Goal: Task Accomplishment & Management: Manage account settings

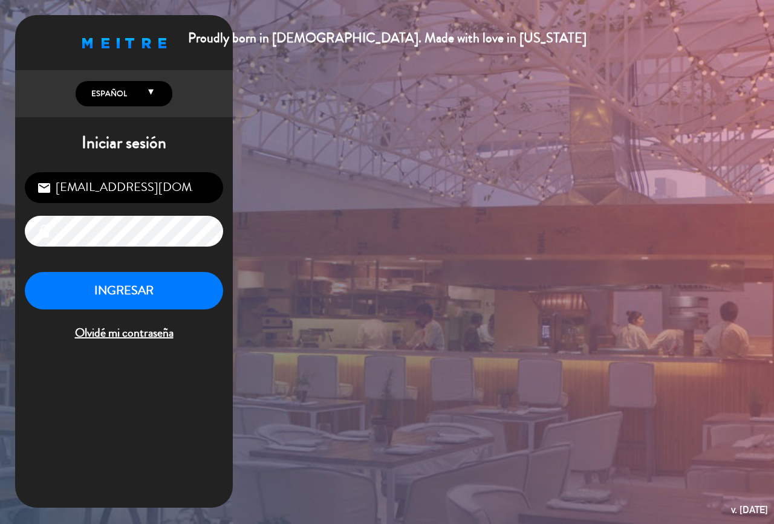
click at [141, 292] on button "INGRESAR" at bounding box center [124, 291] width 198 height 38
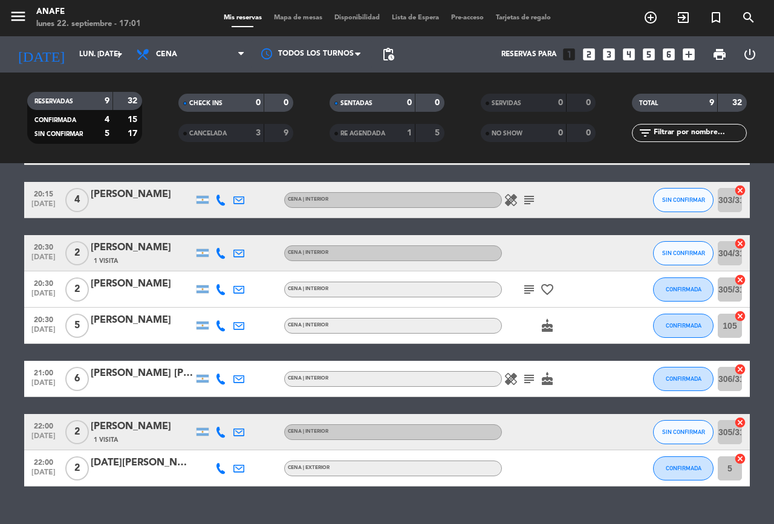
scroll to position [149, 0]
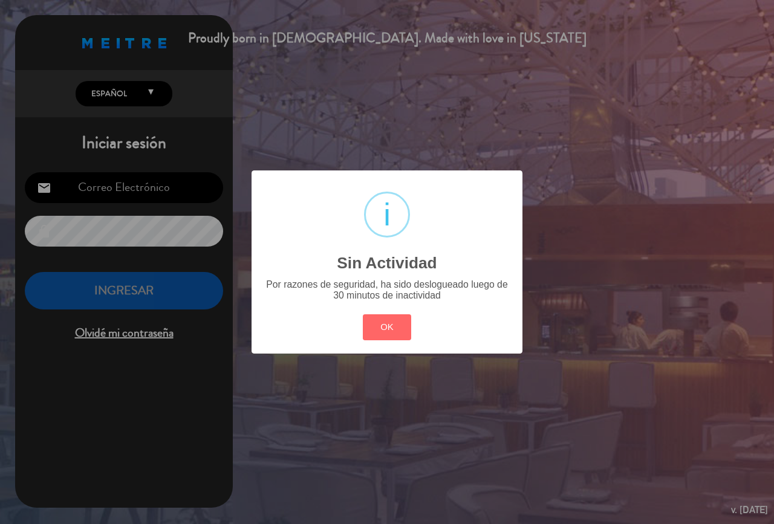
type input "[EMAIL_ADDRESS][DOMAIN_NAME]"
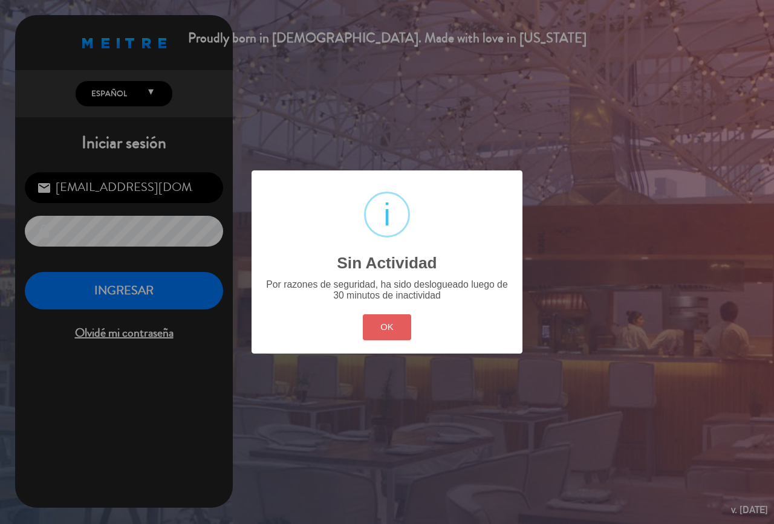
click at [377, 327] on button "OK" at bounding box center [387, 328] width 49 height 26
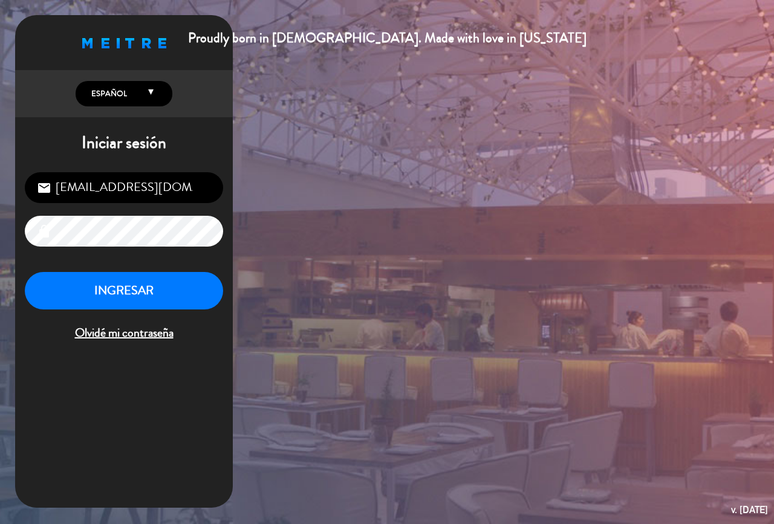
click at [166, 293] on button "INGRESAR" at bounding box center [124, 291] width 198 height 38
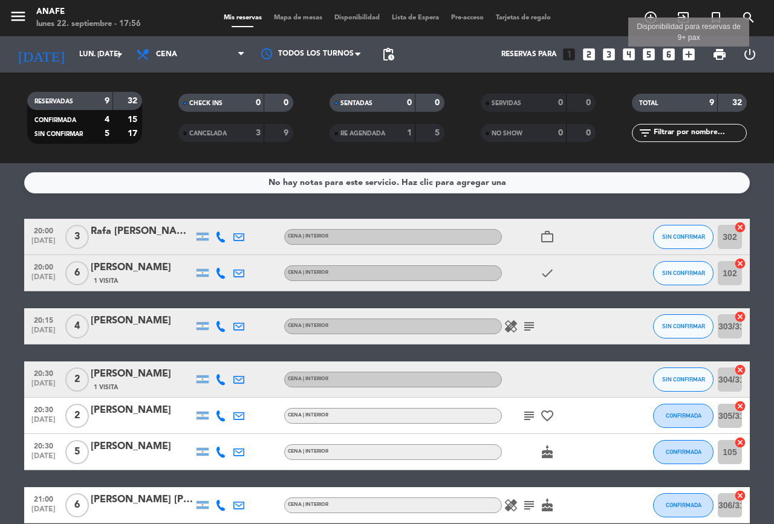
click at [687, 53] on icon "add_box" at bounding box center [689, 55] width 16 height 16
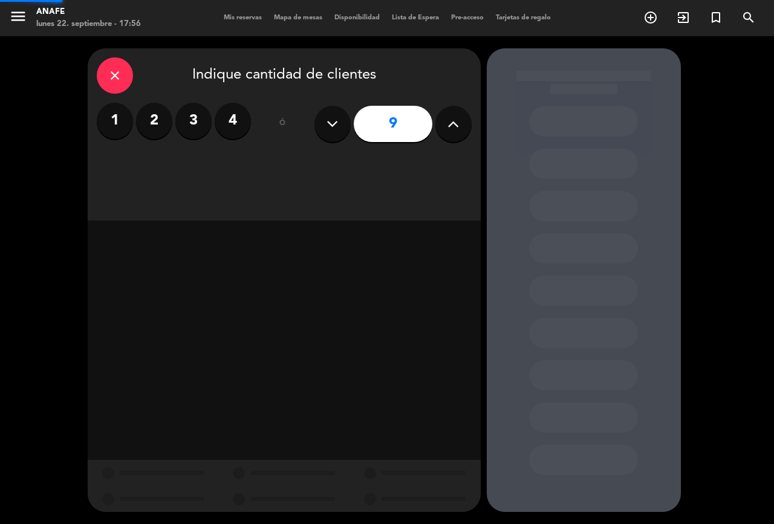
click at [688, 53] on div "close Indique cantidad de clientes 1 2 3 4 ó 9" at bounding box center [387, 280] width 774 height 488
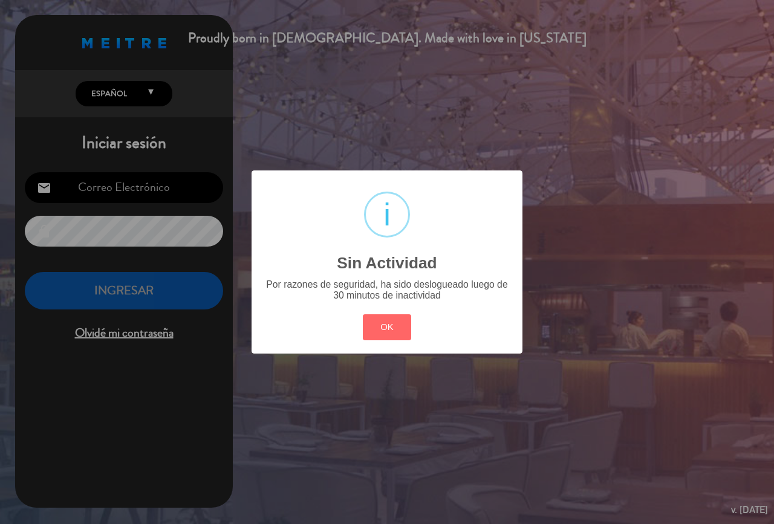
type input "[EMAIL_ADDRESS][DOMAIN_NAME]"
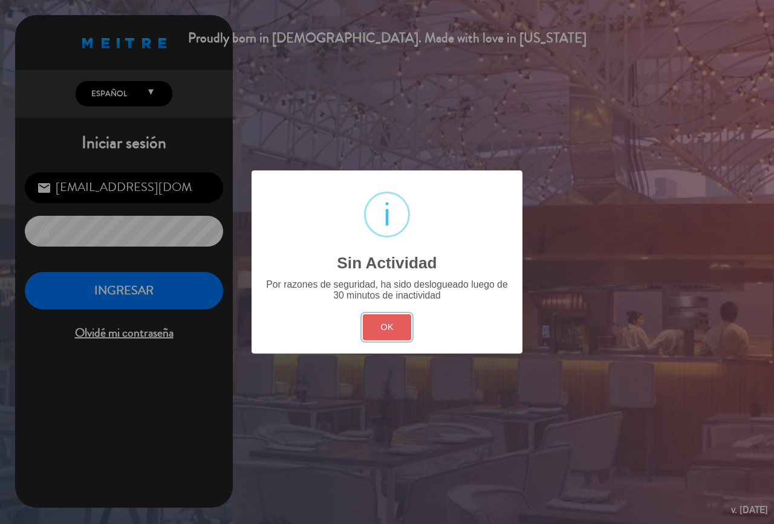
click at [382, 326] on button "OK" at bounding box center [387, 328] width 49 height 26
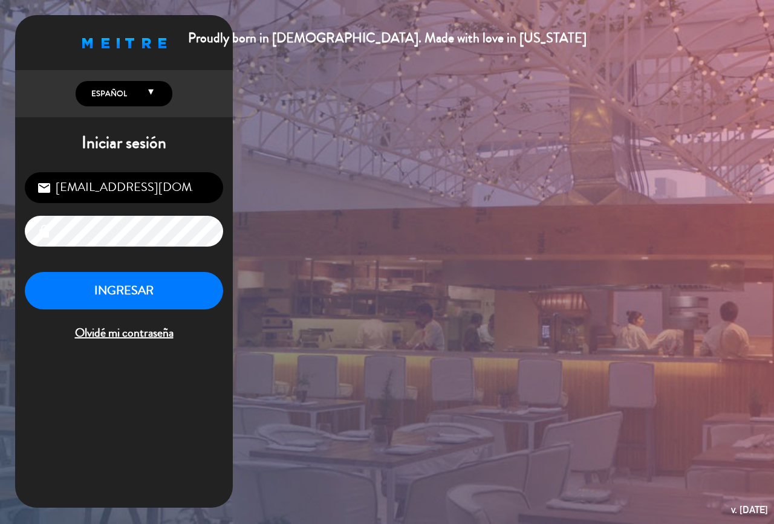
click at [181, 301] on button "INGRESAR" at bounding box center [124, 291] width 198 height 38
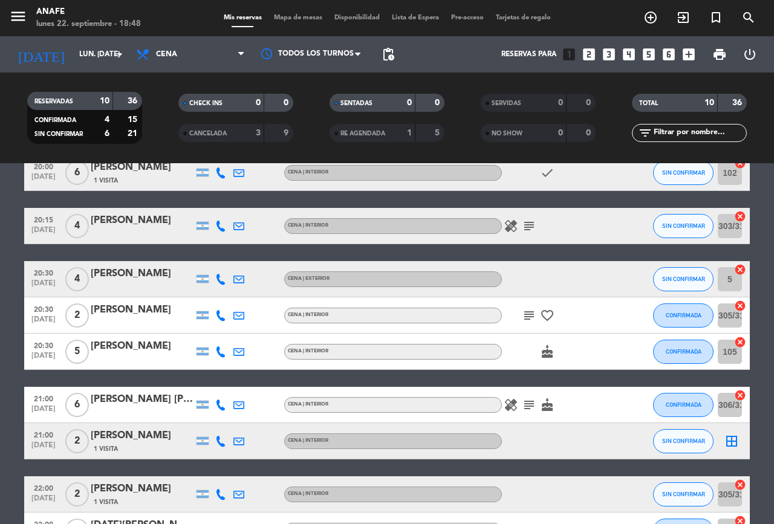
scroll to position [186, 0]
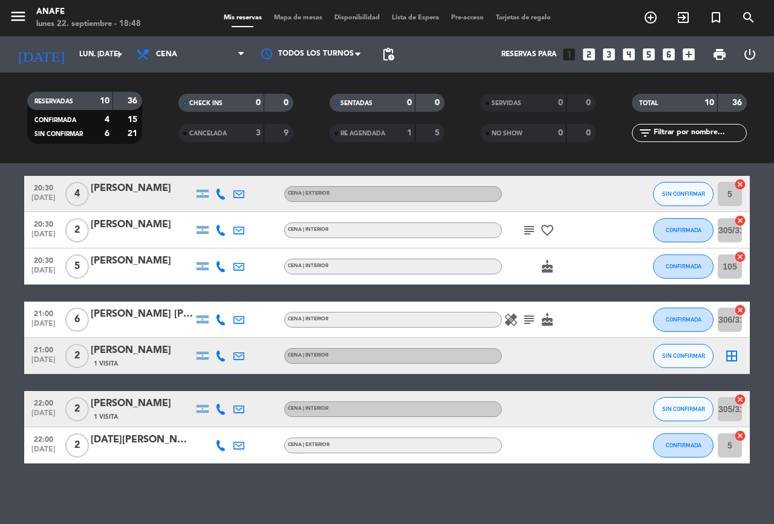
click at [733, 354] on icon "border_all" at bounding box center [732, 356] width 15 height 15
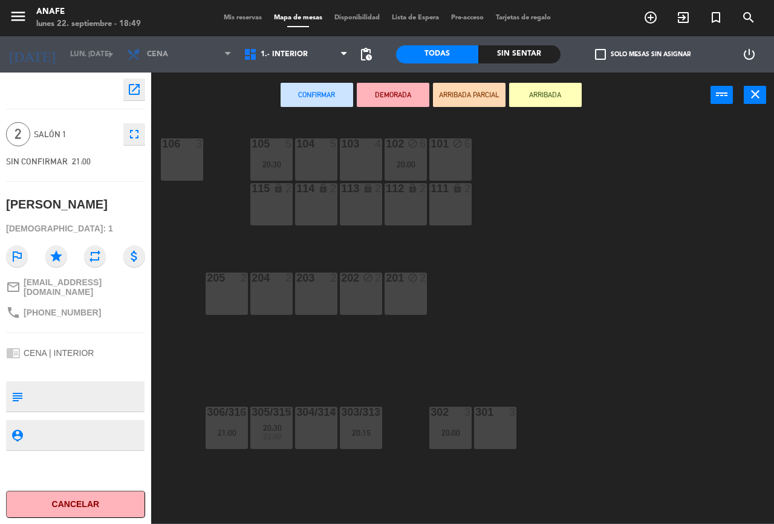
click at [238, 21] on span "Mis reservas" at bounding box center [243, 18] width 50 height 7
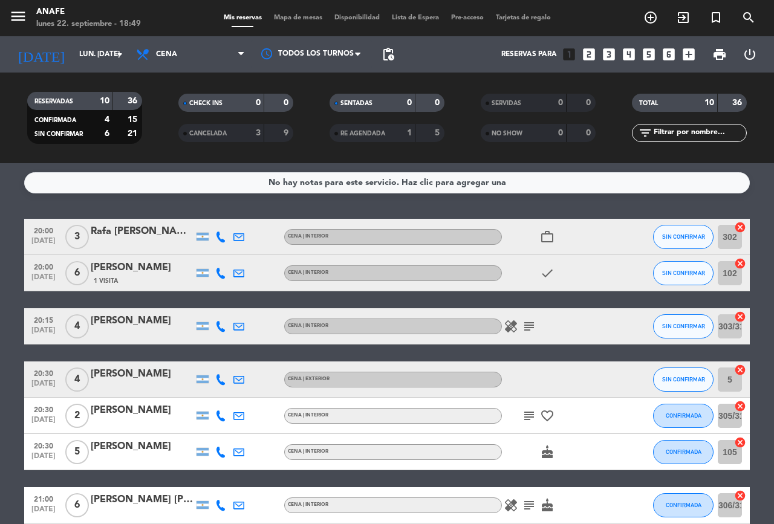
scroll to position [186, 0]
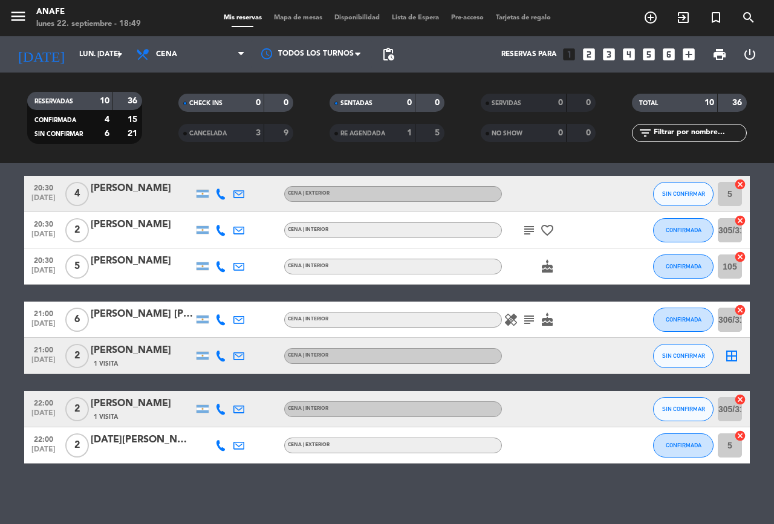
click at [726, 356] on icon "border_all" at bounding box center [732, 356] width 15 height 15
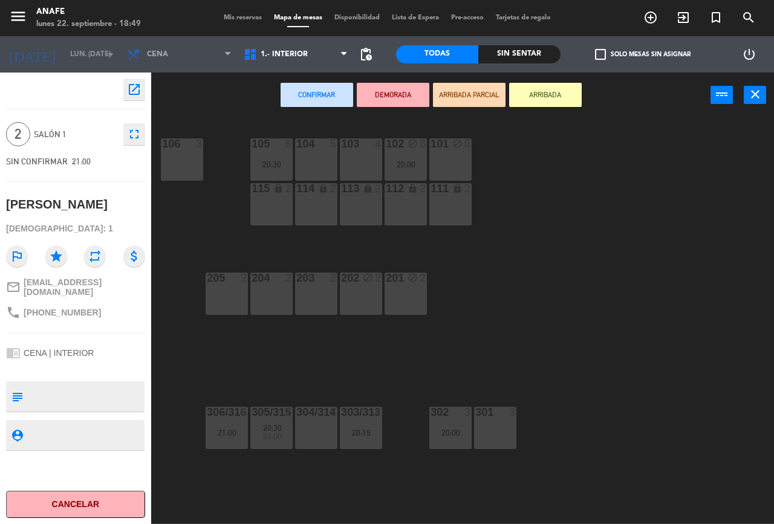
click at [311, 306] on div "203 2" at bounding box center [316, 294] width 42 height 42
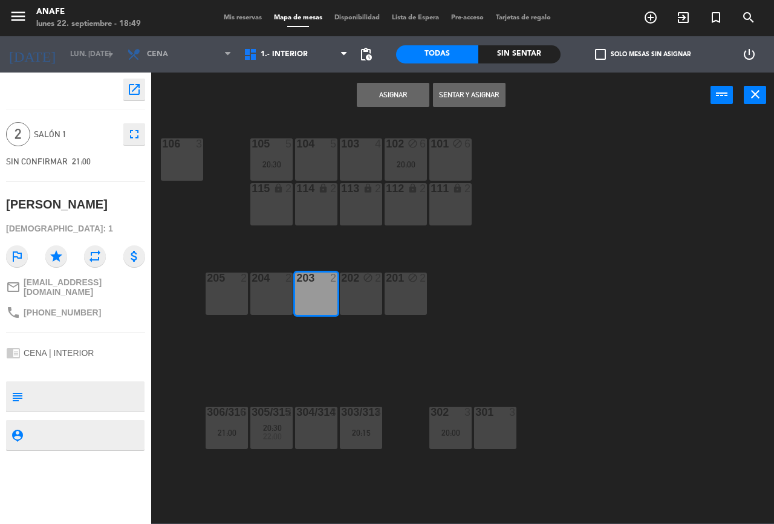
click at [388, 102] on button "Asignar" at bounding box center [393, 95] width 73 height 24
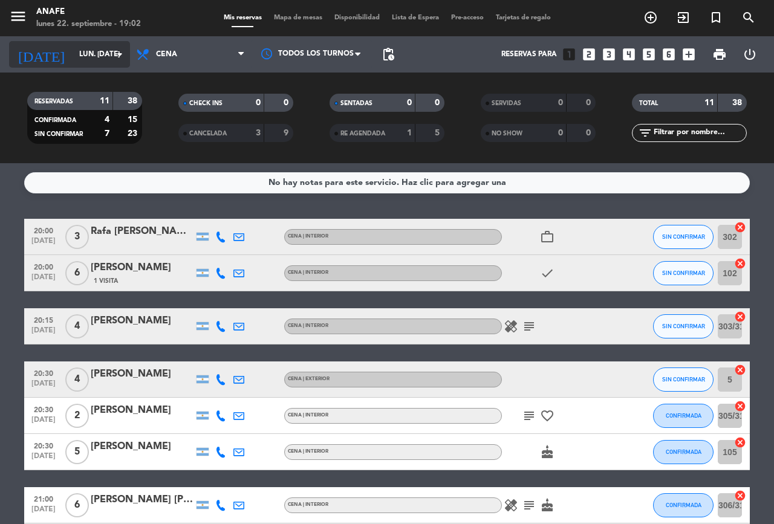
click at [96, 55] on input "lun. [DATE]" at bounding box center [121, 54] width 96 height 21
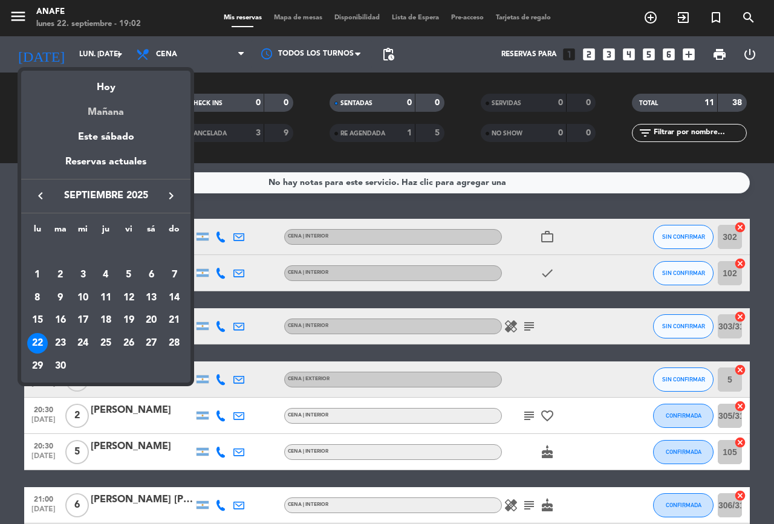
click at [115, 113] on div "Mañana" at bounding box center [105, 108] width 169 height 25
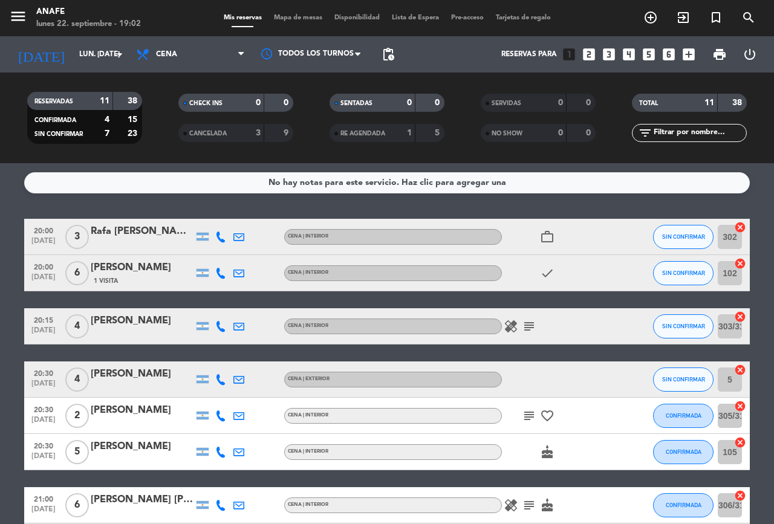
type input "[DATE] sep."
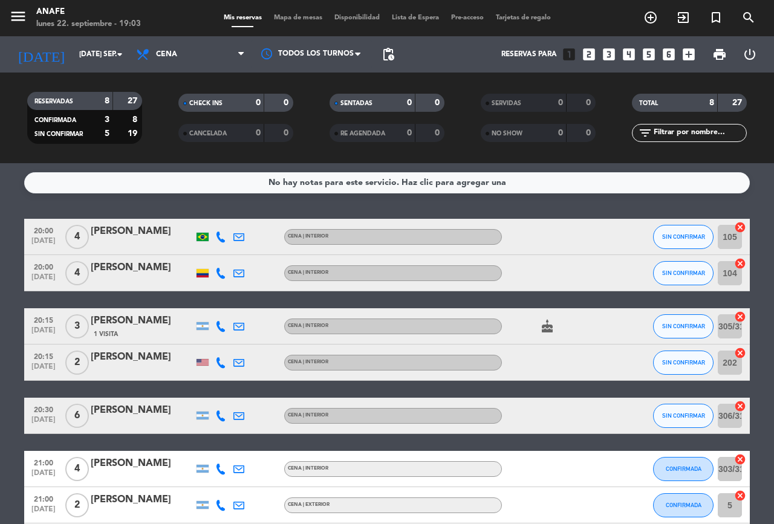
click at [650, 22] on icon "add_circle_outline" at bounding box center [651, 17] width 15 height 15
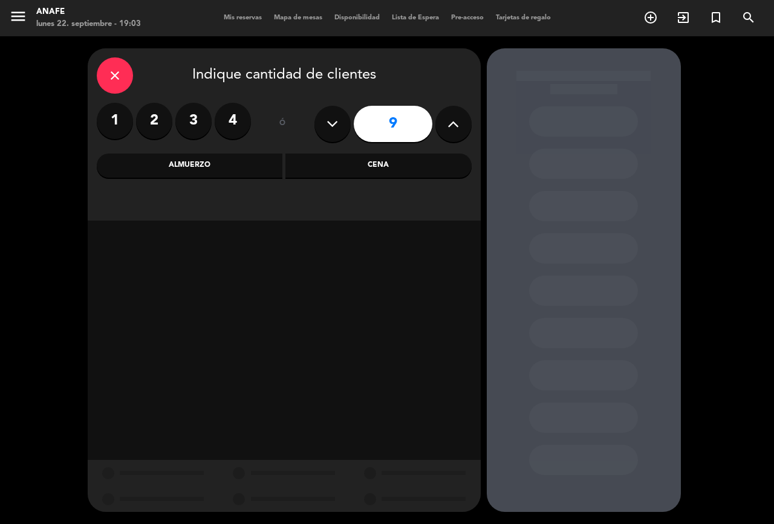
click at [336, 168] on div "Cena" at bounding box center [378, 166] width 186 height 24
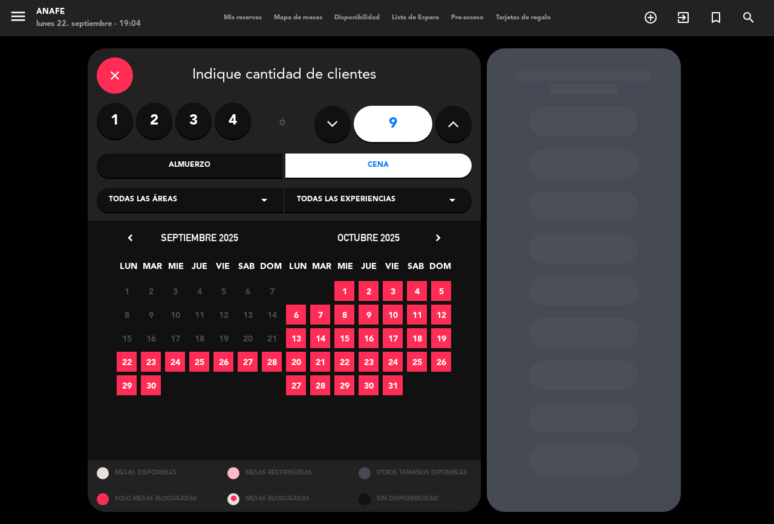
click at [272, 362] on span "28" at bounding box center [272, 362] width 20 height 20
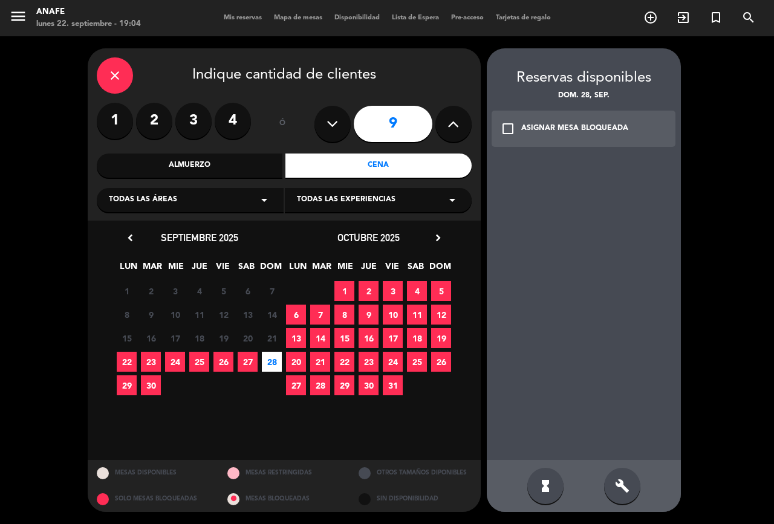
click at [634, 482] on div "build" at bounding box center [622, 486] width 36 height 36
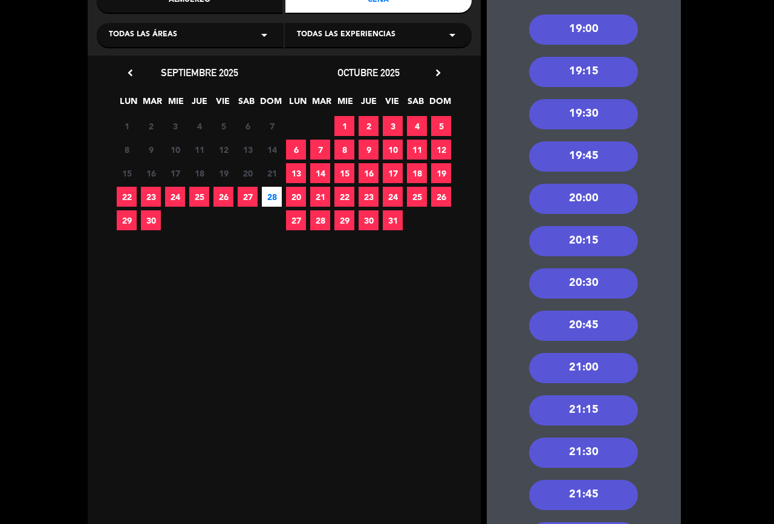
scroll to position [163, 0]
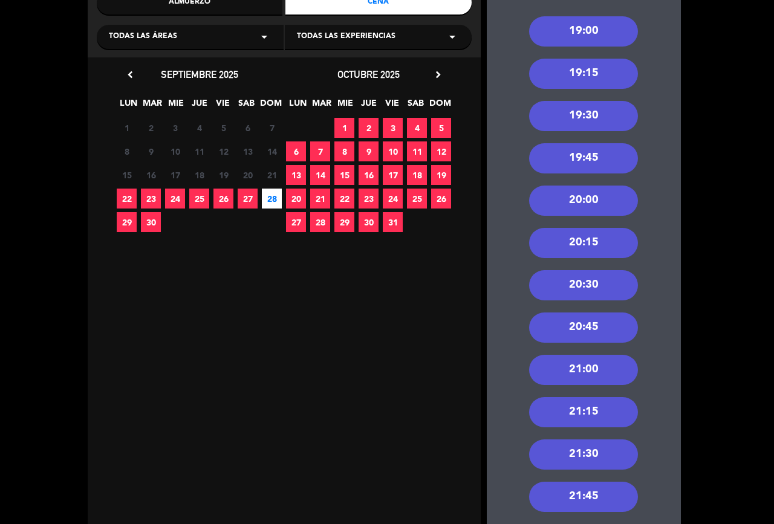
click at [598, 278] on div "20:30" at bounding box center [583, 285] width 109 height 30
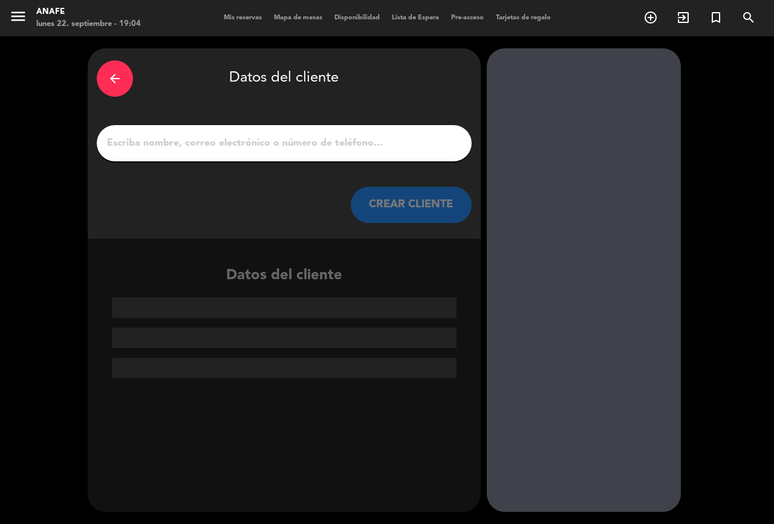
click at [376, 147] on input "1" at bounding box center [284, 143] width 357 height 17
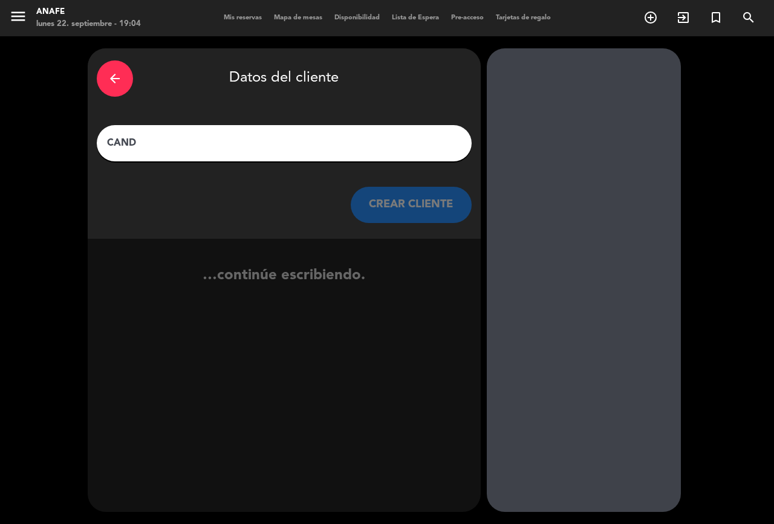
type input "CANDE"
click at [408, 210] on button "CREAR CLIENTE" at bounding box center [411, 205] width 121 height 36
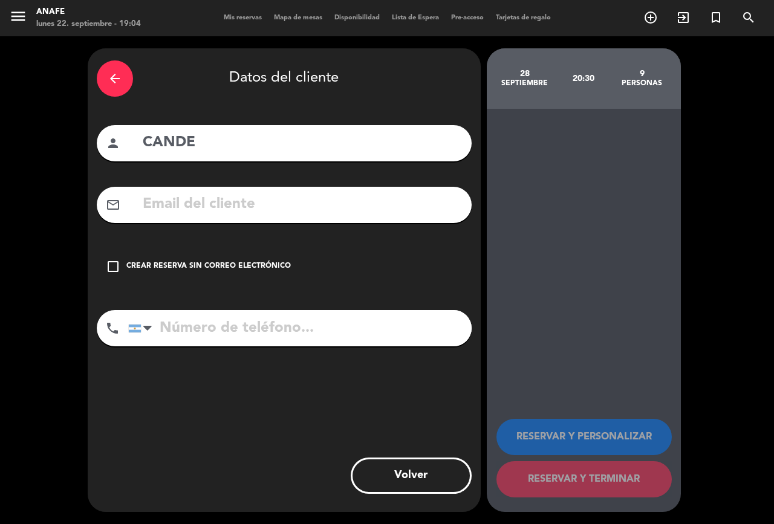
click at [213, 262] on div "Crear reserva sin correo electrónico" at bounding box center [208, 267] width 165 height 12
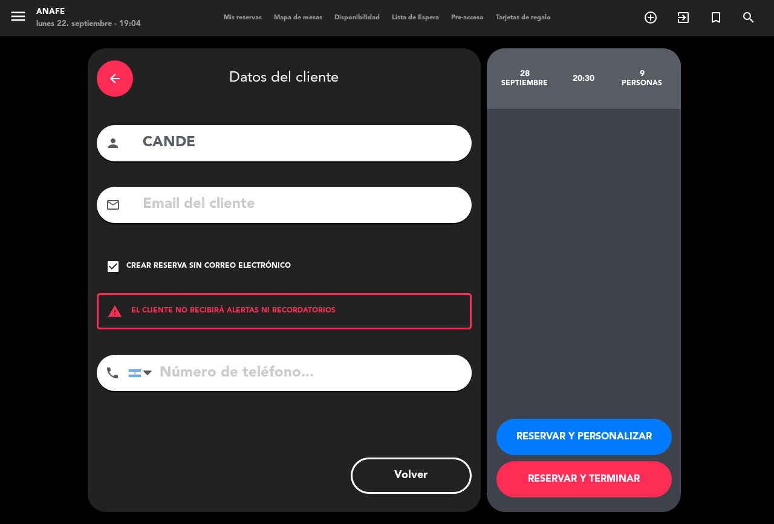
click at [575, 434] on button "RESERVAR Y PERSONALIZAR" at bounding box center [584, 437] width 175 height 36
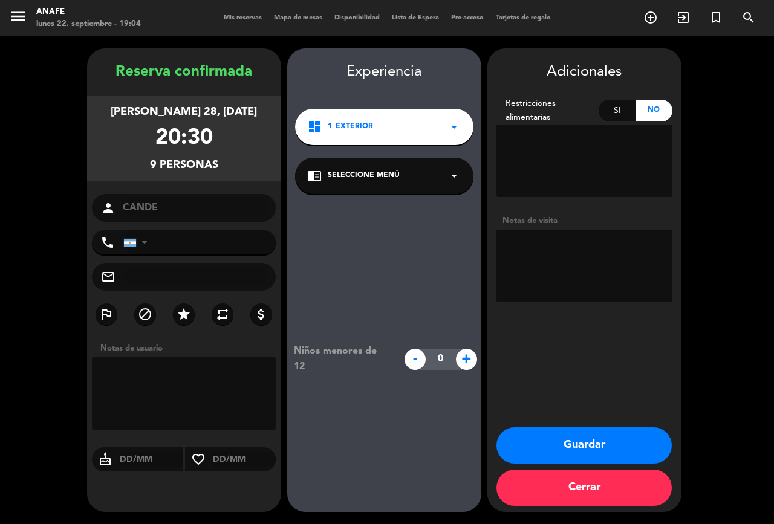
click at [440, 143] on div "dashboard 1_Exterior arrow_drop_down" at bounding box center [384, 127] width 178 height 36
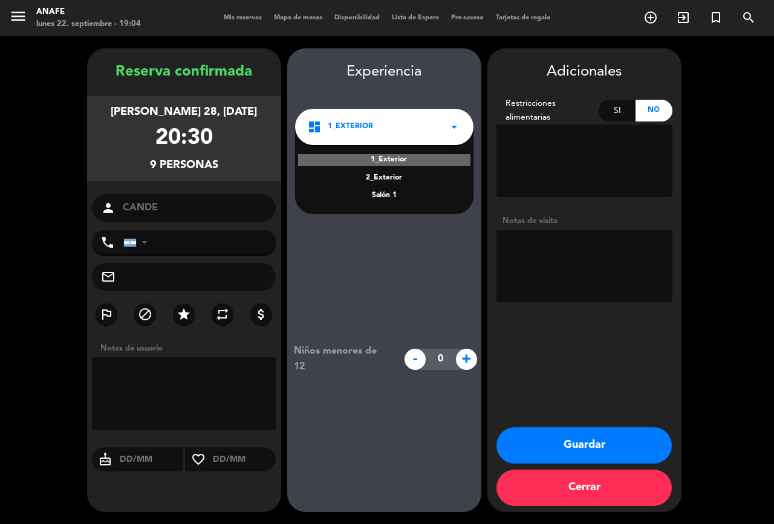
click at [412, 199] on div "Salón 1" at bounding box center [384, 196] width 154 height 12
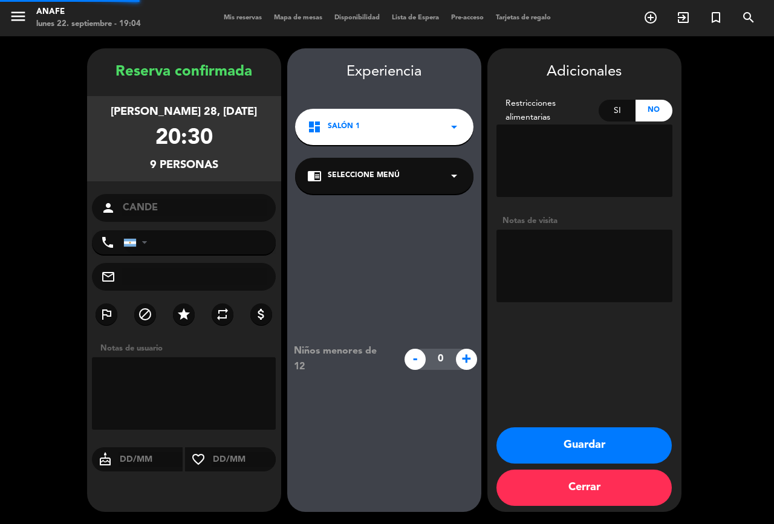
click at [422, 179] on div "chrome_reader_mode Seleccione Menú arrow_drop_down" at bounding box center [384, 176] width 178 height 36
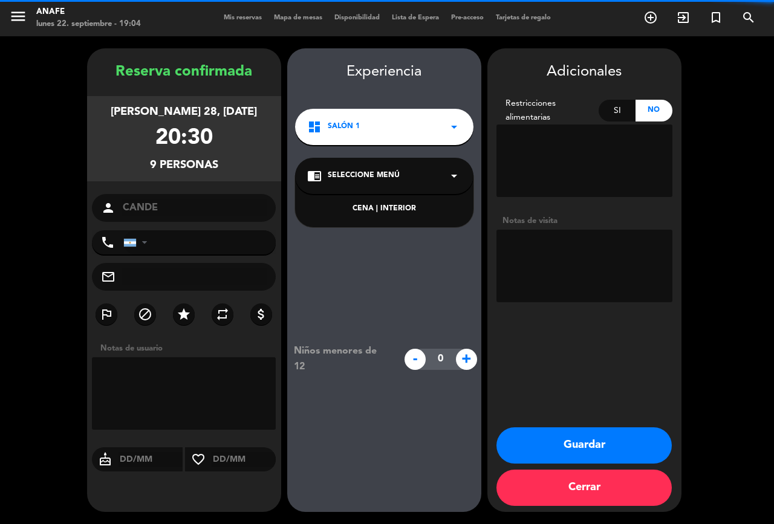
click at [409, 210] on div "CENA | INTERIOR" at bounding box center [384, 209] width 154 height 12
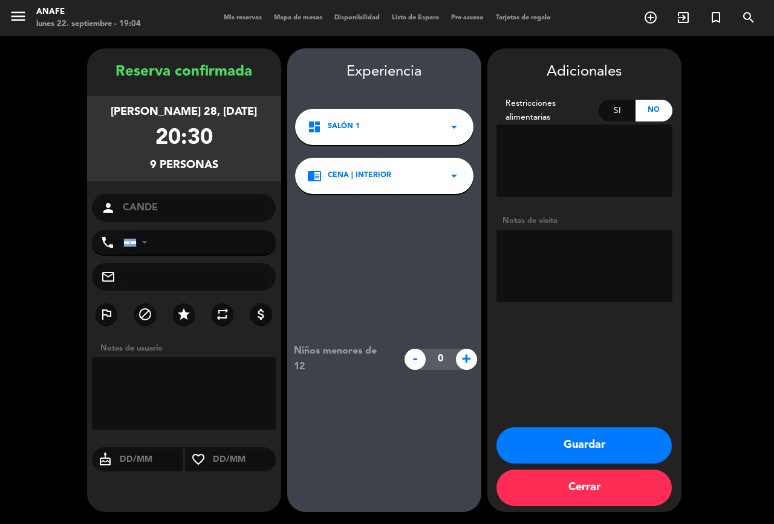
click at [564, 451] on button "Guardar" at bounding box center [584, 446] width 175 height 36
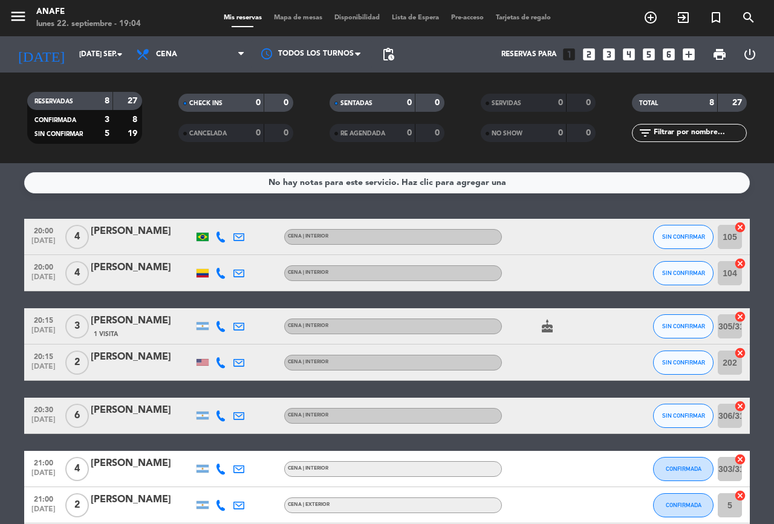
scroll to position [96, 0]
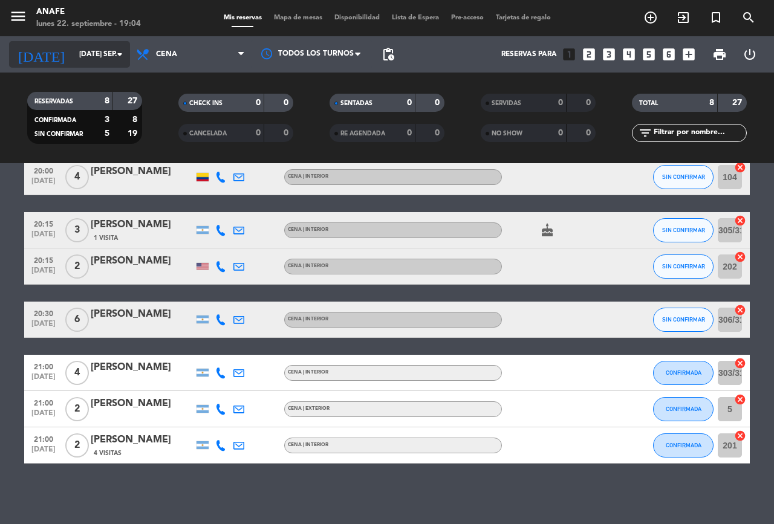
click at [101, 54] on input "[DATE] sep." at bounding box center [121, 54] width 96 height 21
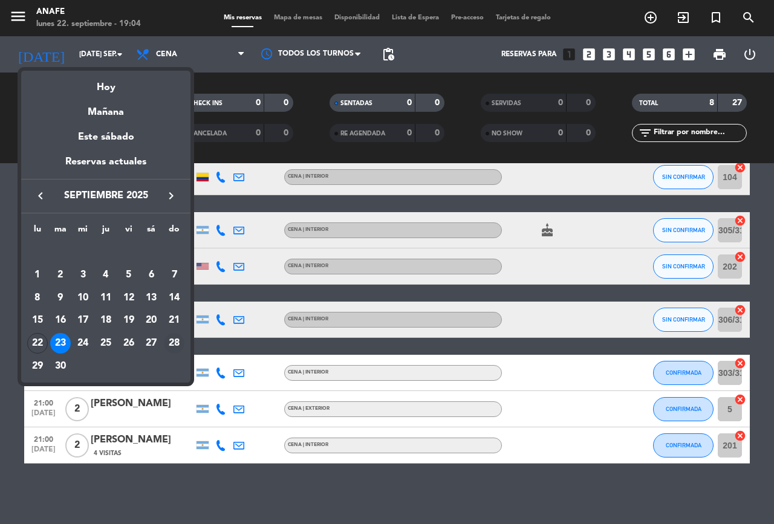
click at [177, 345] on div "28" at bounding box center [174, 343] width 21 height 21
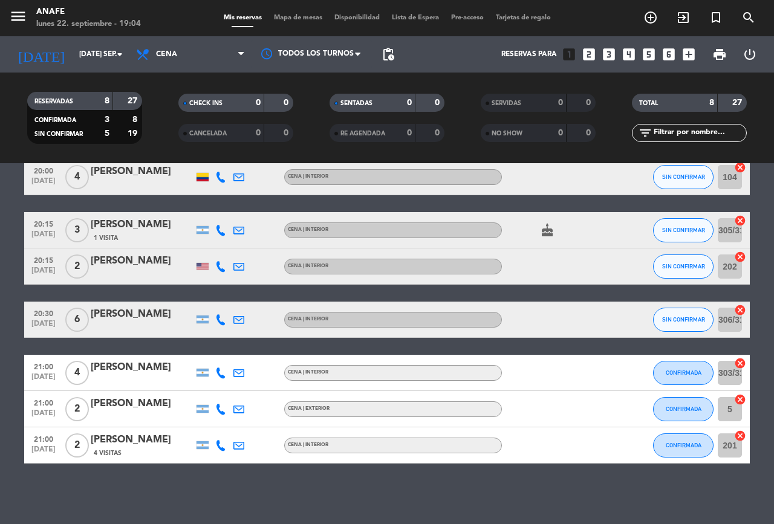
type input "dom. [DATE]"
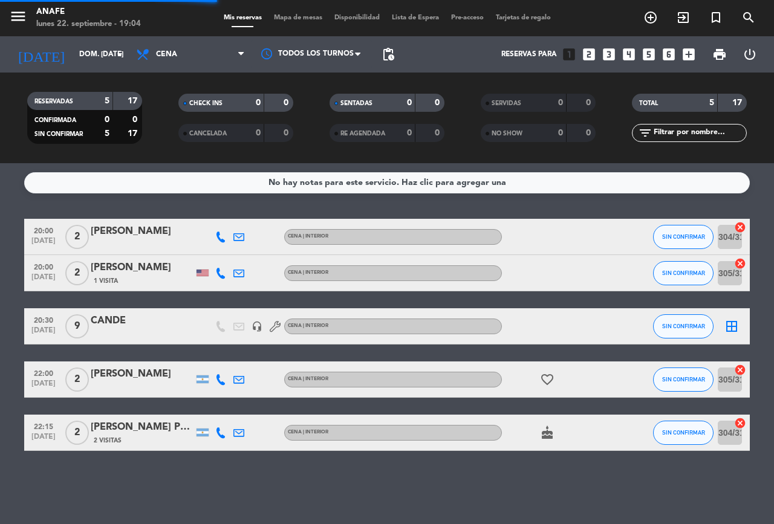
scroll to position [0, 0]
click at [725, 328] on icon "border_all" at bounding box center [732, 326] width 15 height 15
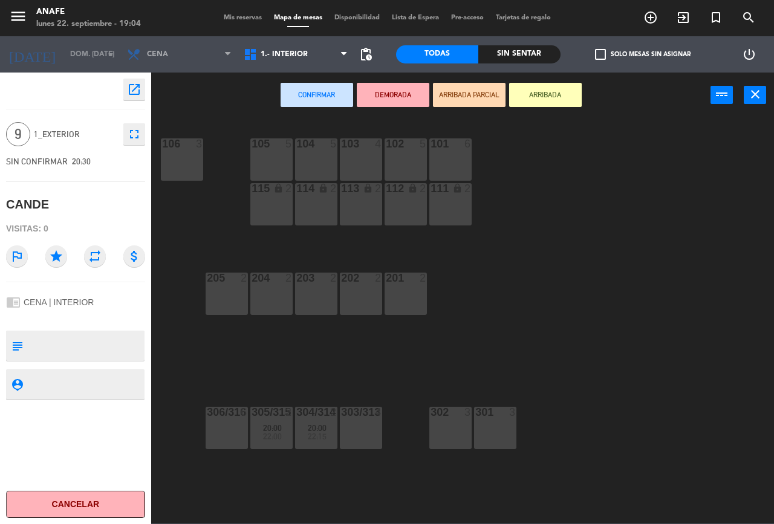
click at [439, 162] on div "101 6" at bounding box center [450, 160] width 42 height 42
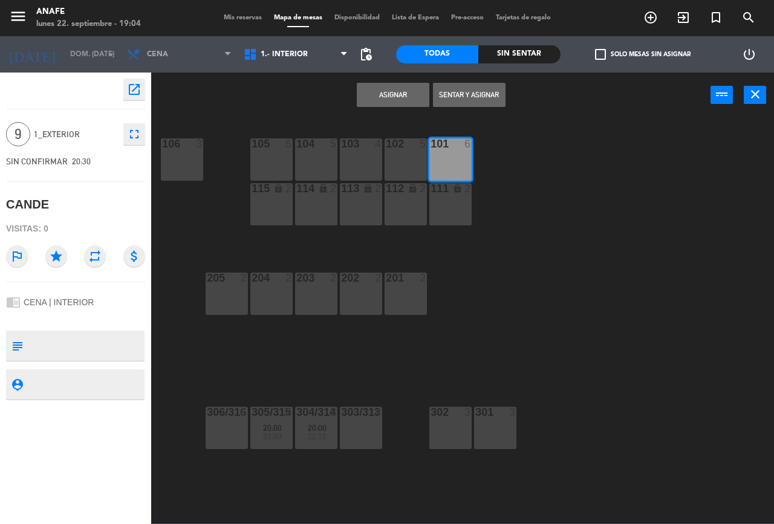
click at [389, 95] on button "Asignar" at bounding box center [393, 95] width 73 height 24
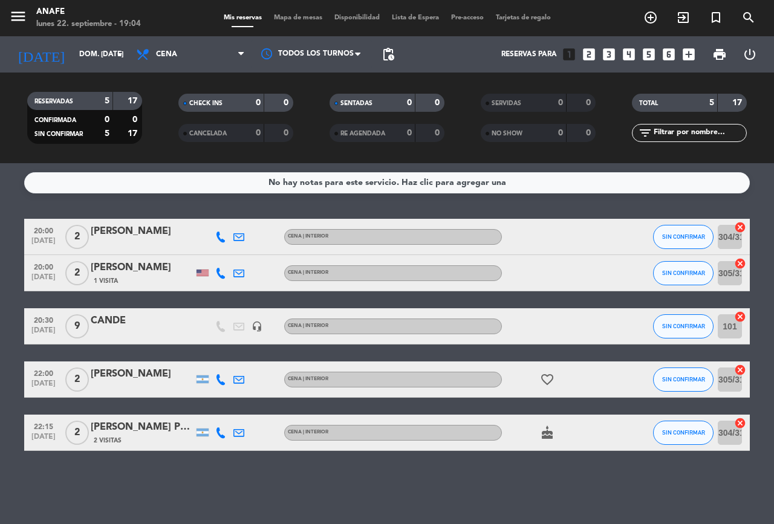
click at [77, 326] on span "9" at bounding box center [77, 327] width 24 height 24
click at [106, 324] on div "CANDE" at bounding box center [142, 321] width 103 height 16
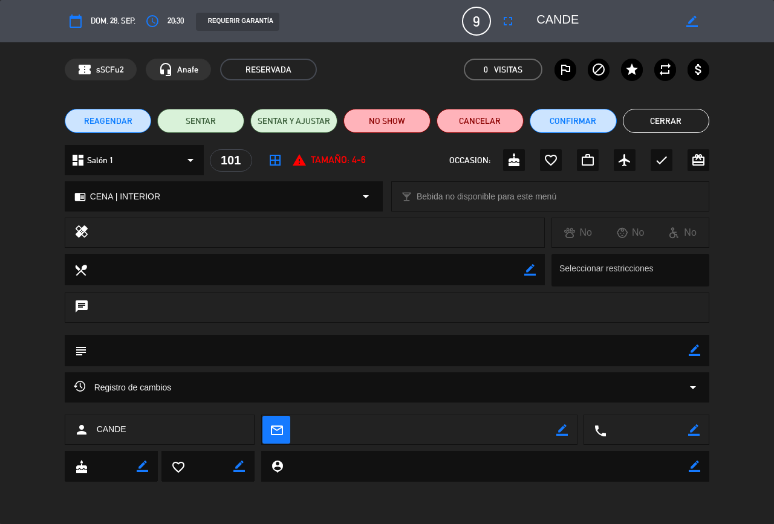
click at [515, 28] on icon "fullscreen" at bounding box center [508, 21] width 15 height 15
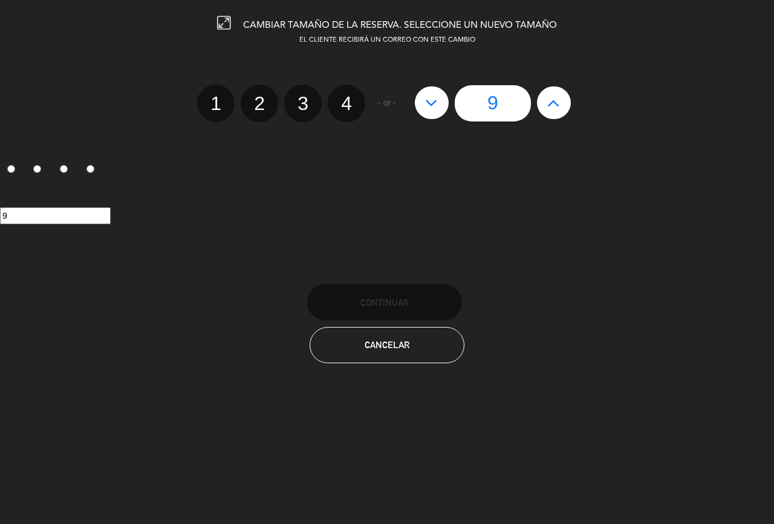
click at [560, 116] on button at bounding box center [554, 102] width 34 height 33
type input "10"
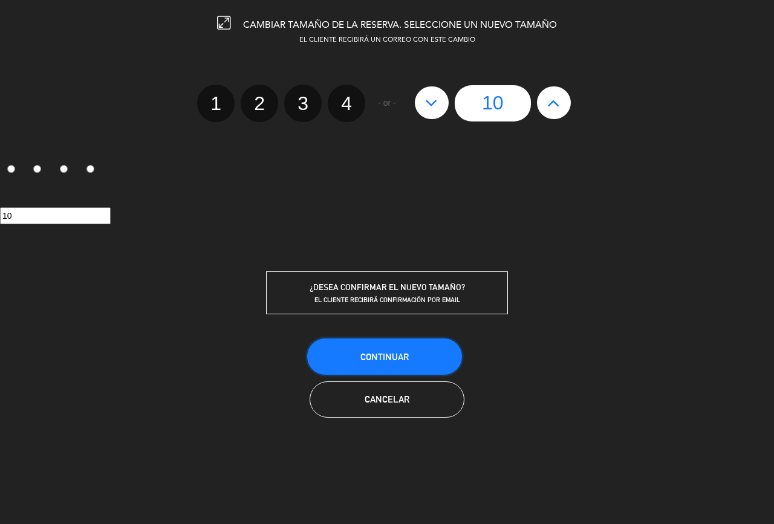
click at [424, 345] on button "Continuar" at bounding box center [384, 357] width 155 height 36
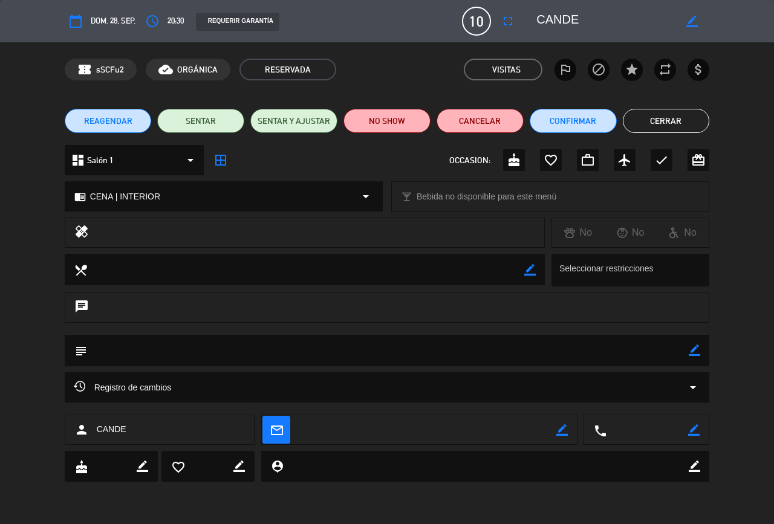
click at [677, 128] on button "Cerrar" at bounding box center [666, 121] width 87 height 24
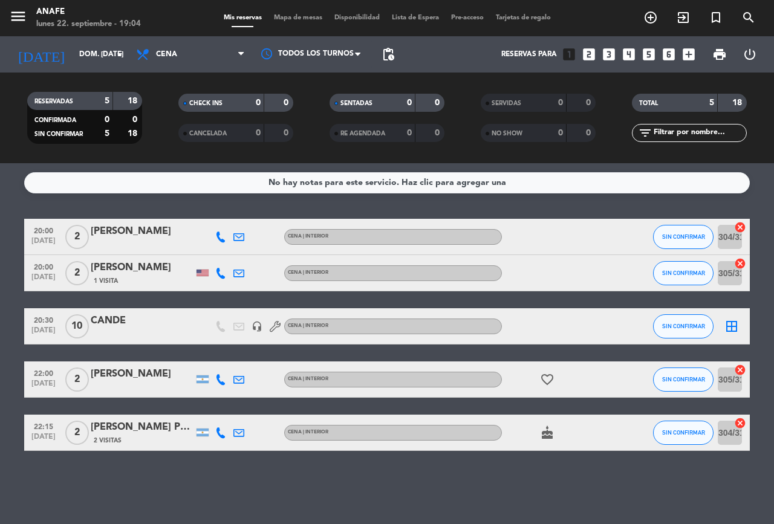
click at [729, 328] on icon "border_all" at bounding box center [732, 326] width 15 height 15
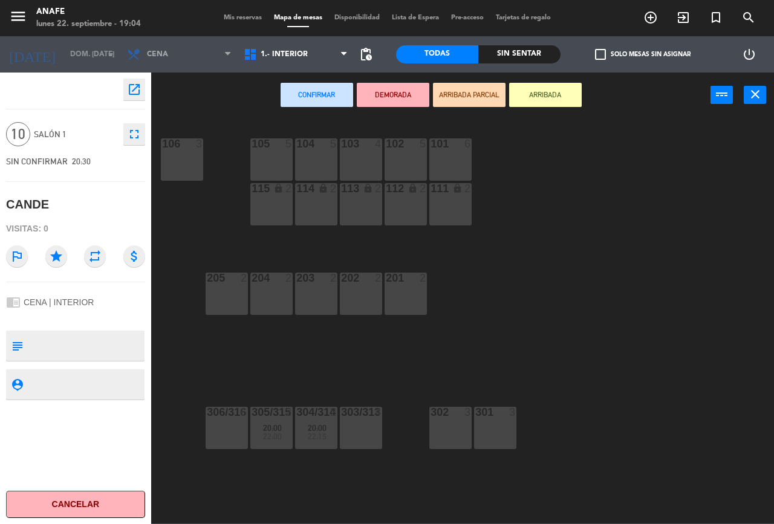
click at [451, 159] on div "101 6" at bounding box center [450, 160] width 42 height 42
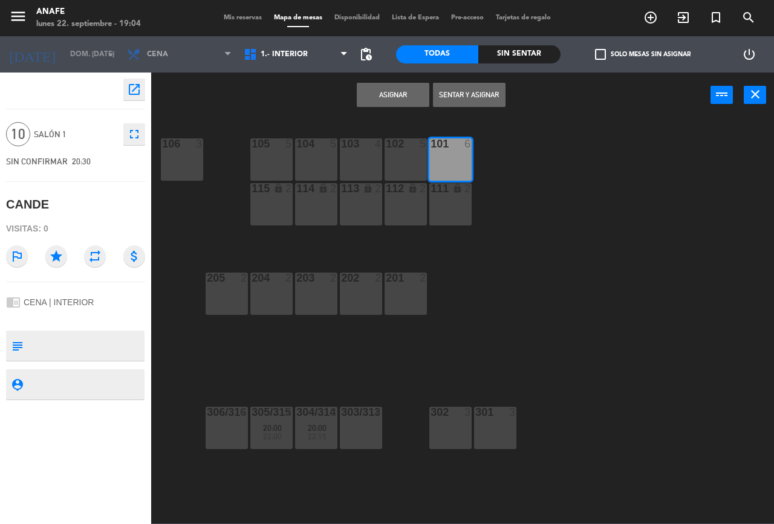
click at [396, 101] on button "Asignar" at bounding box center [393, 95] width 73 height 24
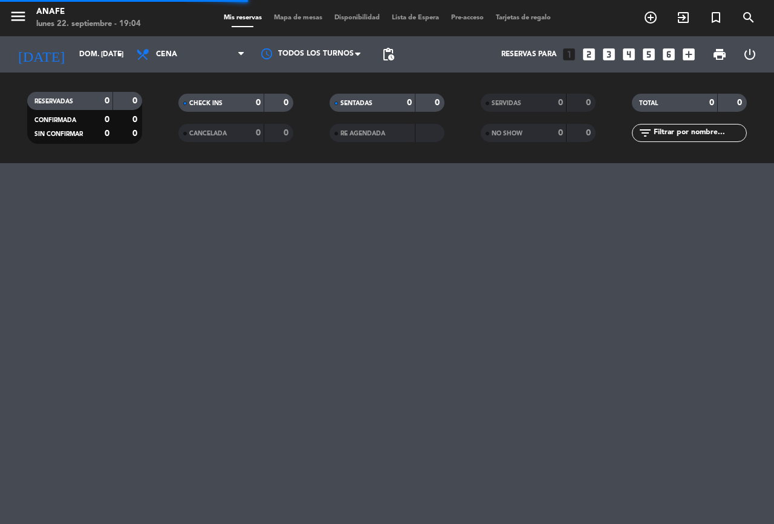
click at [296, 21] on span "Mapa de mesas" at bounding box center [298, 18] width 60 height 7
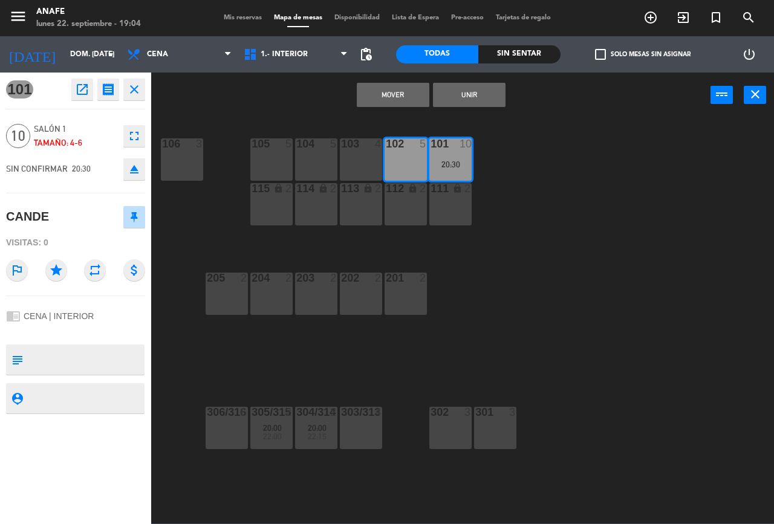
click at [481, 106] on button "Unir" at bounding box center [469, 95] width 73 height 24
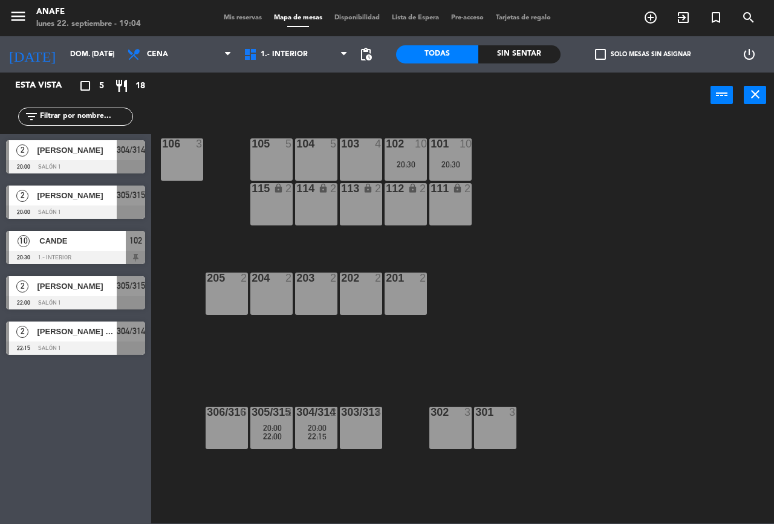
click at [413, 165] on div "20:30" at bounding box center [406, 164] width 42 height 8
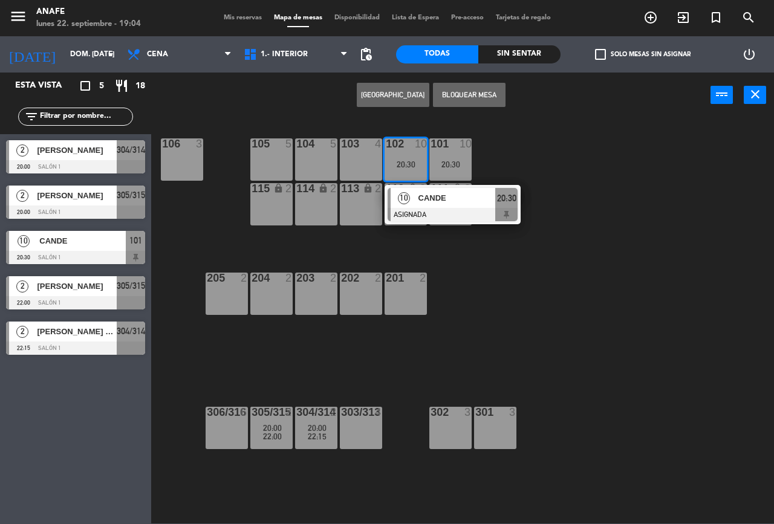
click at [455, 167] on div "20:30" at bounding box center [450, 164] width 42 height 8
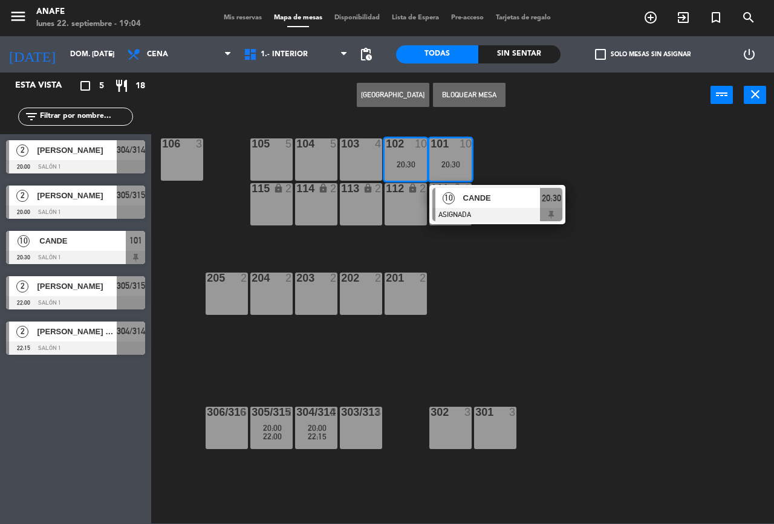
click at [498, 101] on button "Bloquear Mesa" at bounding box center [469, 95] width 73 height 24
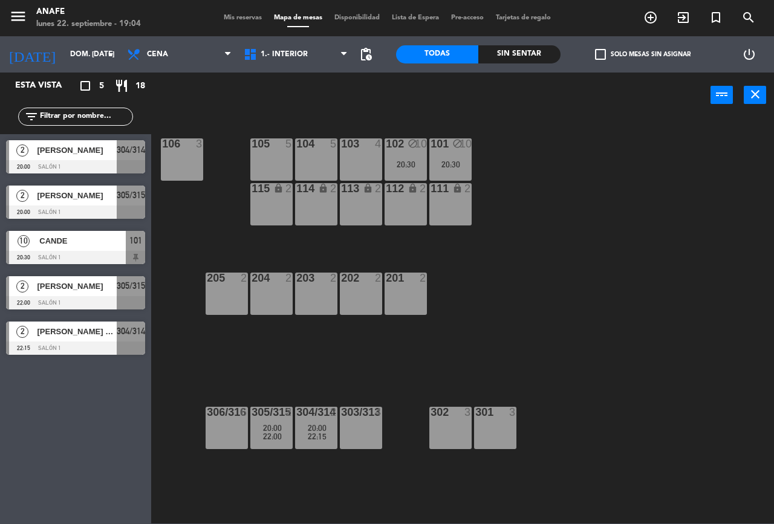
click at [412, 288] on div "201 2" at bounding box center [406, 294] width 42 height 42
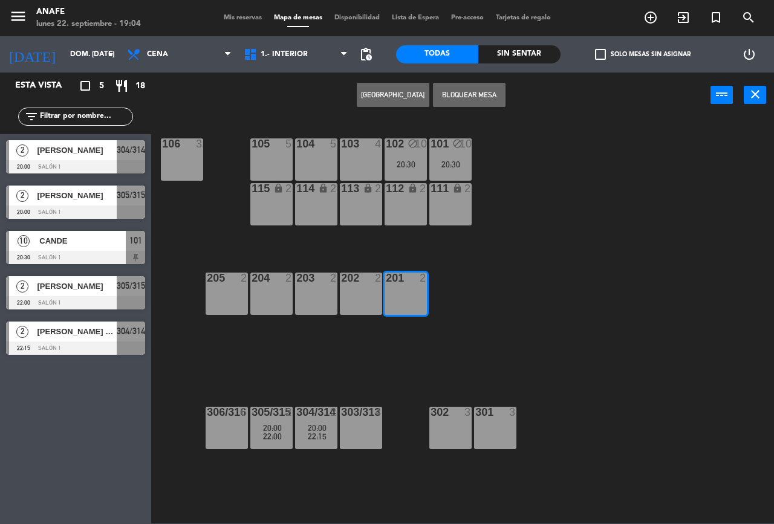
click at [488, 97] on button "Bloquear Mesa" at bounding box center [469, 95] width 73 height 24
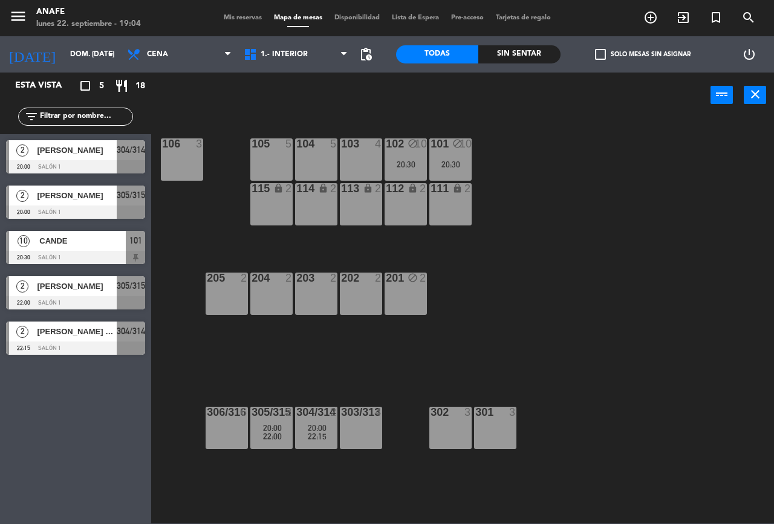
click at [249, 15] on span "Mis reservas" at bounding box center [243, 18] width 50 height 7
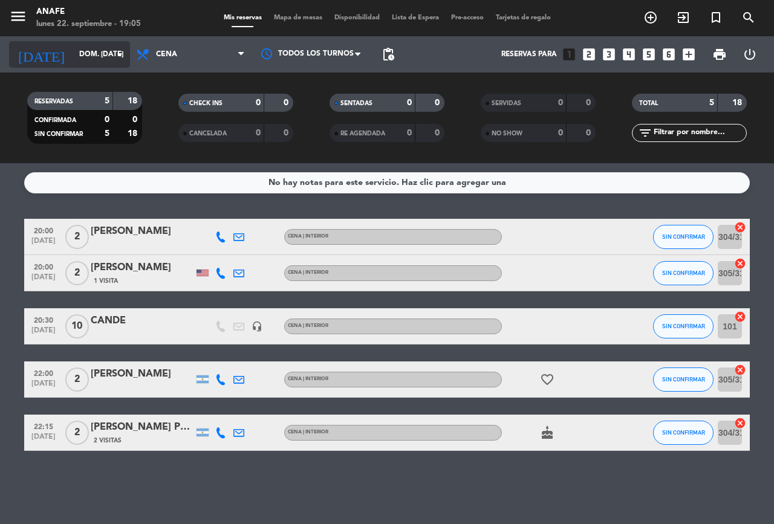
click at [77, 54] on input "dom. [DATE]" at bounding box center [121, 54] width 96 height 21
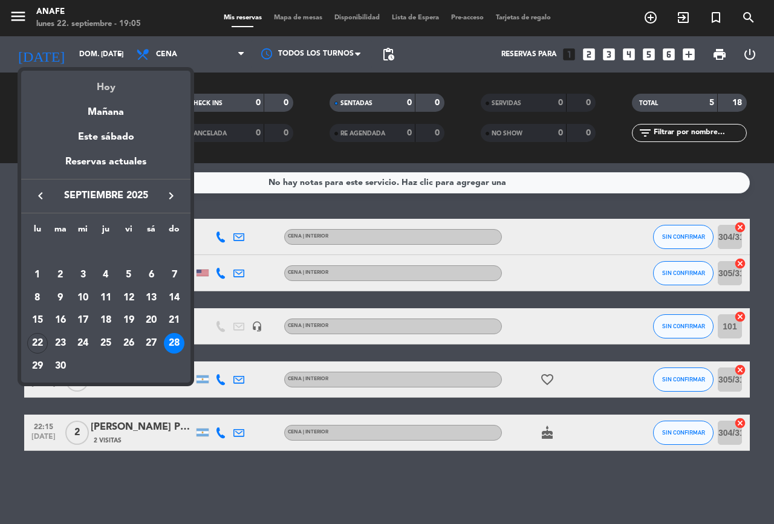
click at [122, 85] on div "Hoy" at bounding box center [105, 83] width 169 height 25
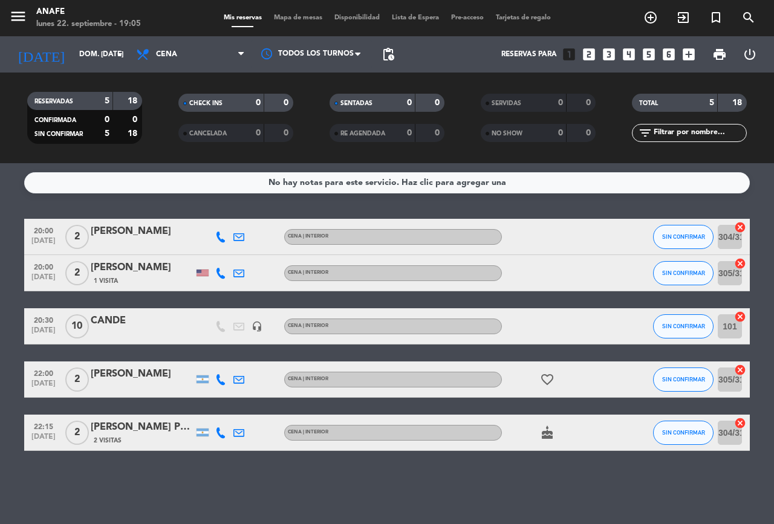
type input "lun. [DATE]"
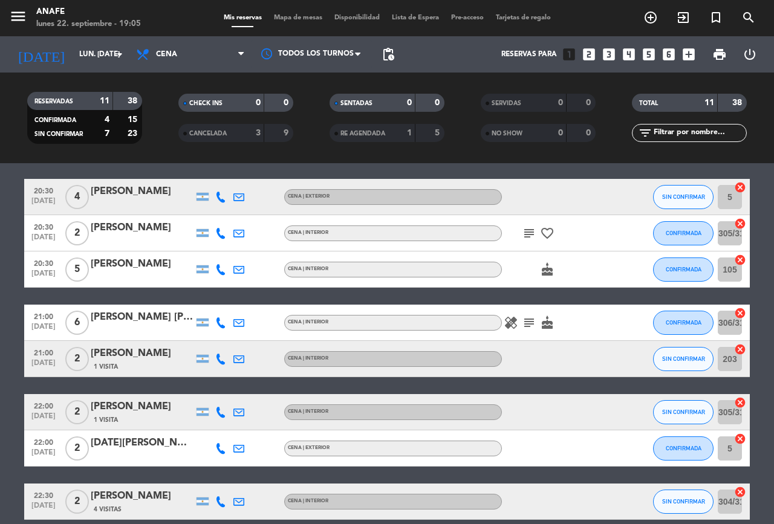
scroll to position [166, 0]
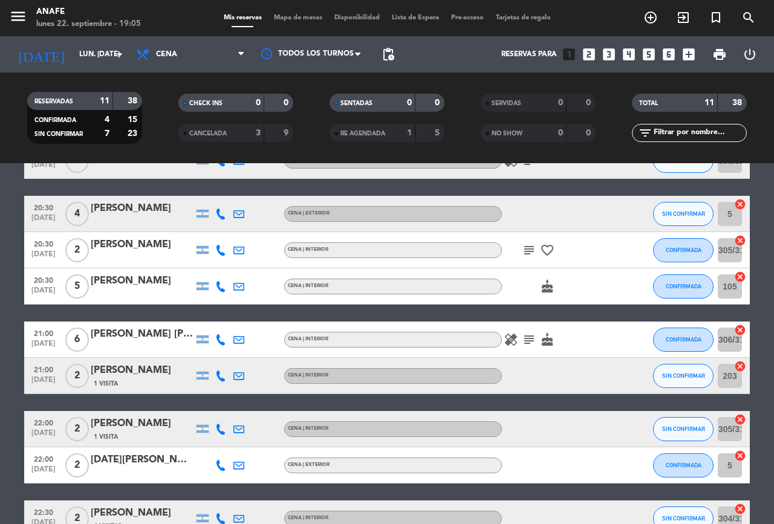
click at [547, 337] on icon "cake" at bounding box center [547, 340] width 15 height 15
click at [529, 335] on icon "subject" at bounding box center [529, 340] width 15 height 15
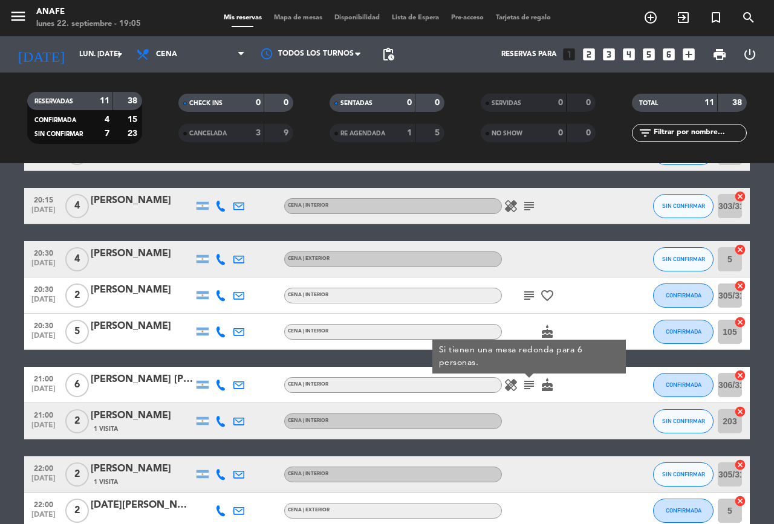
scroll to position [121, 0]
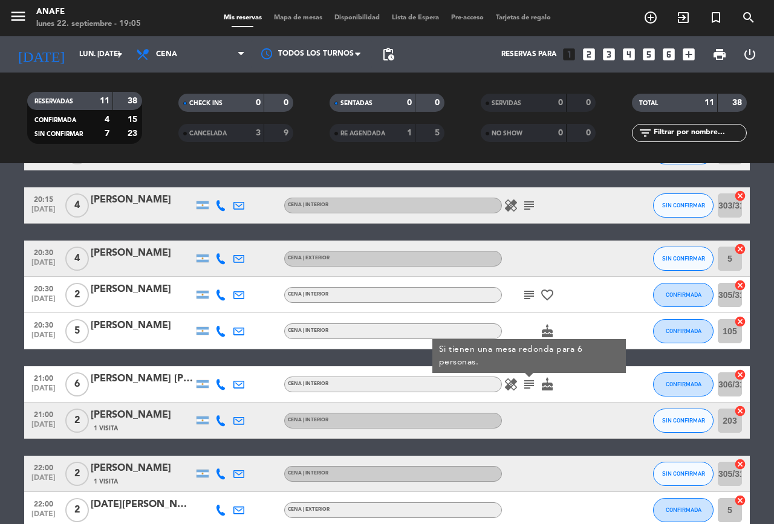
click at [225, 380] on icon at bounding box center [220, 384] width 11 height 11
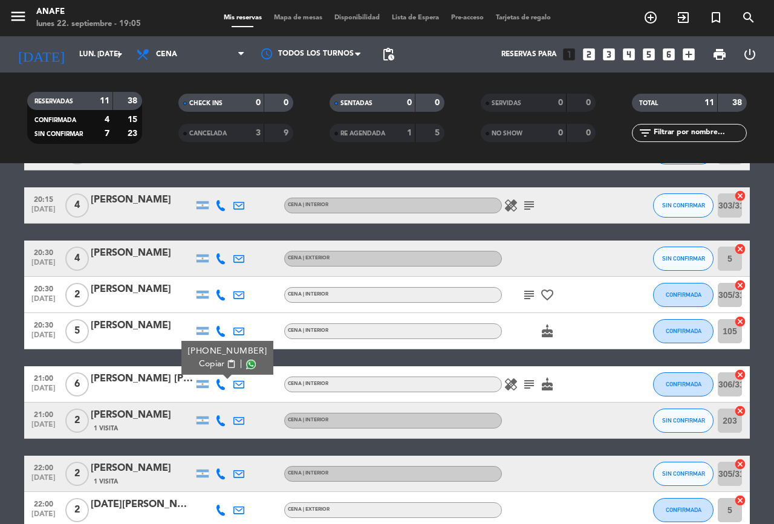
click at [246, 364] on span at bounding box center [251, 365] width 10 height 10
click at [509, 384] on icon "healing" at bounding box center [511, 384] width 15 height 15
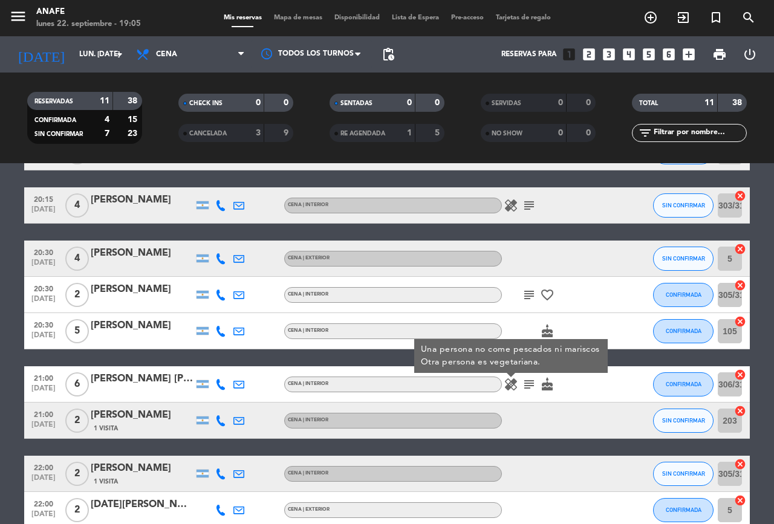
click at [528, 382] on icon "subject" at bounding box center [529, 384] width 15 height 15
click at [511, 388] on icon "healing" at bounding box center [511, 384] width 15 height 15
click at [511, 390] on icon "healing" at bounding box center [511, 384] width 15 height 15
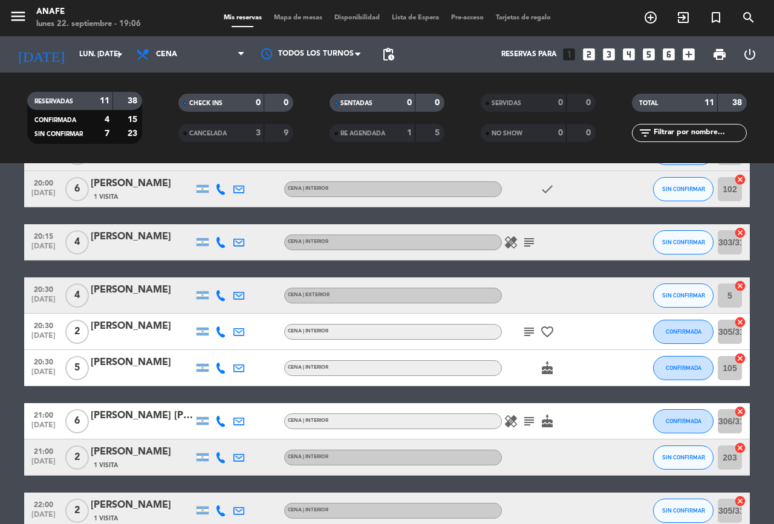
scroll to position [80, 0]
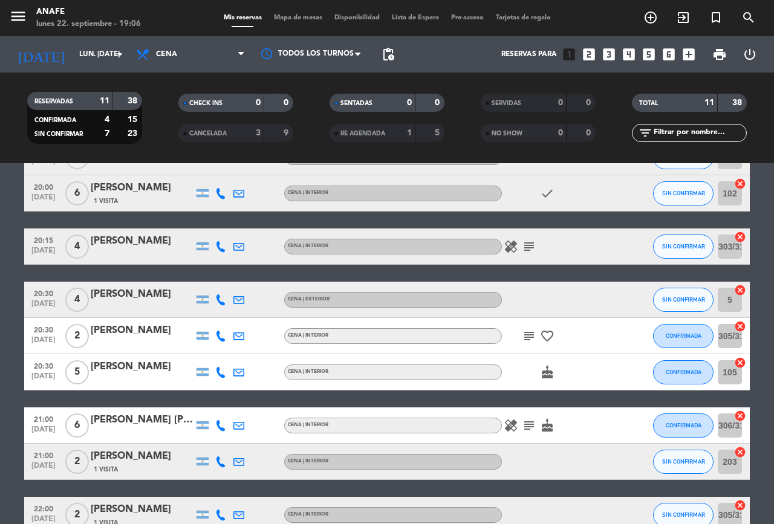
click at [522, 342] on icon "subject" at bounding box center [529, 336] width 15 height 15
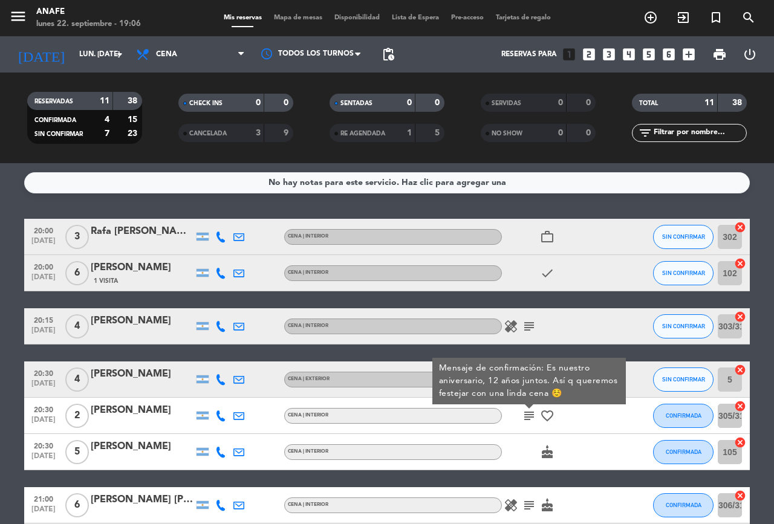
scroll to position [2, 0]
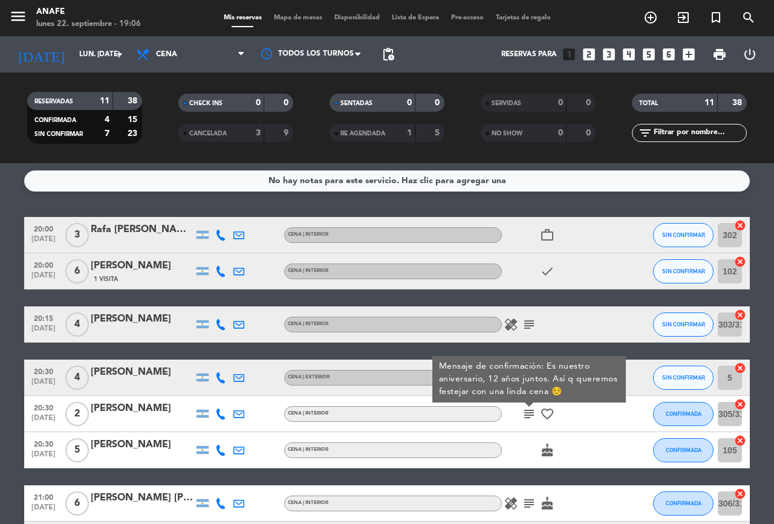
click at [529, 409] on icon "subject" at bounding box center [529, 414] width 15 height 15
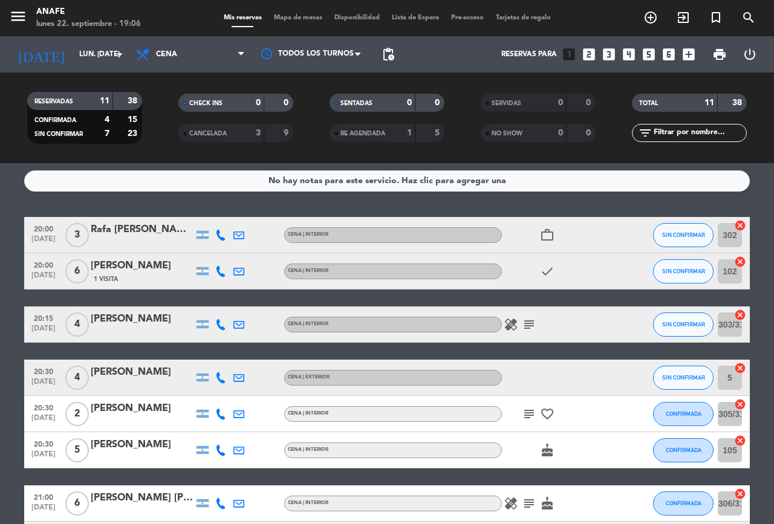
click at [530, 327] on icon "subject" at bounding box center [529, 325] width 15 height 15
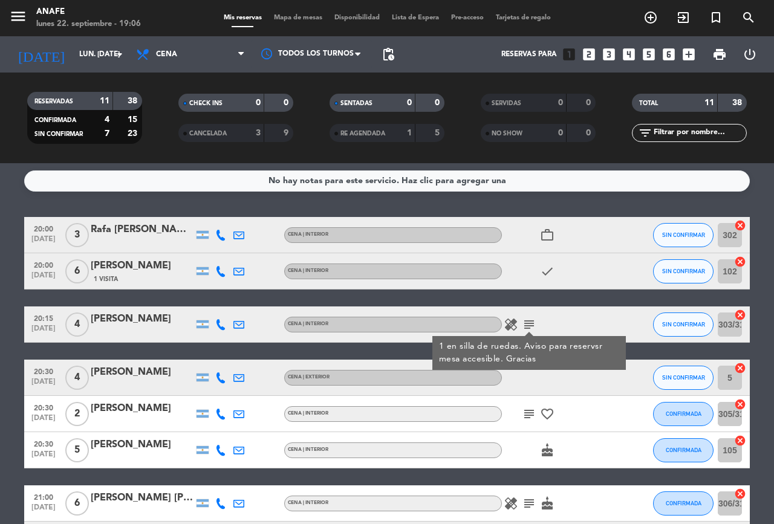
click at [534, 322] on icon "subject" at bounding box center [529, 325] width 15 height 15
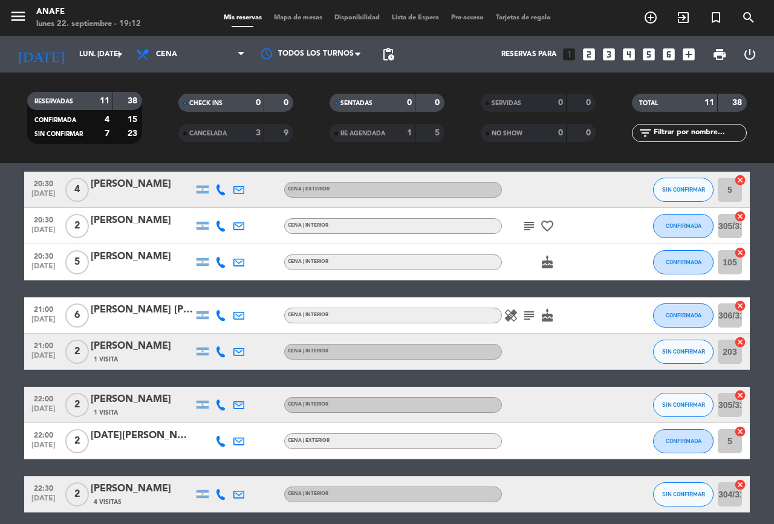
scroll to position [189, 0]
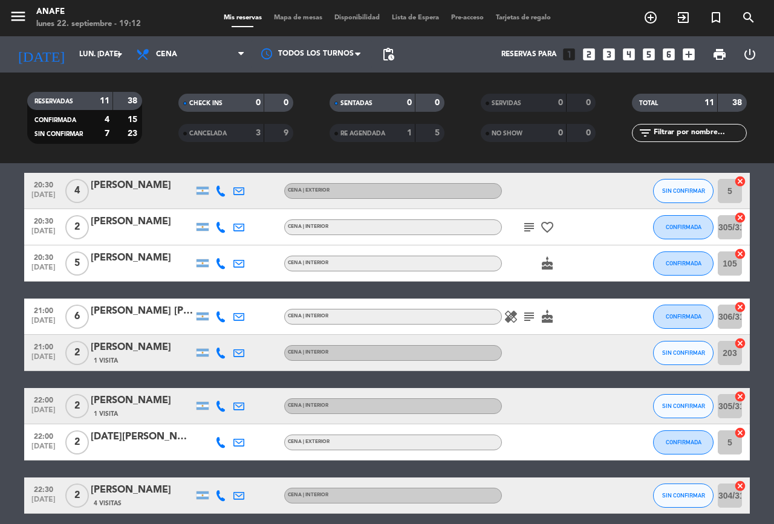
click at [527, 317] on icon "subject" at bounding box center [529, 317] width 15 height 15
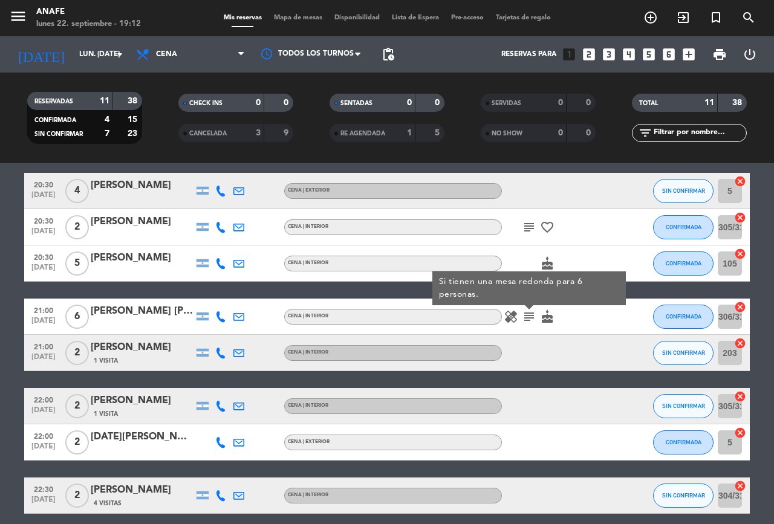
click at [527, 317] on icon "subject" at bounding box center [529, 317] width 15 height 15
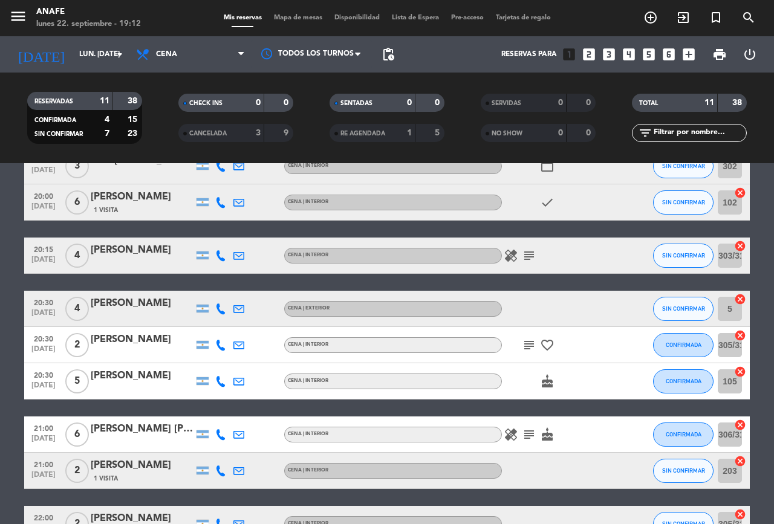
scroll to position [0, 0]
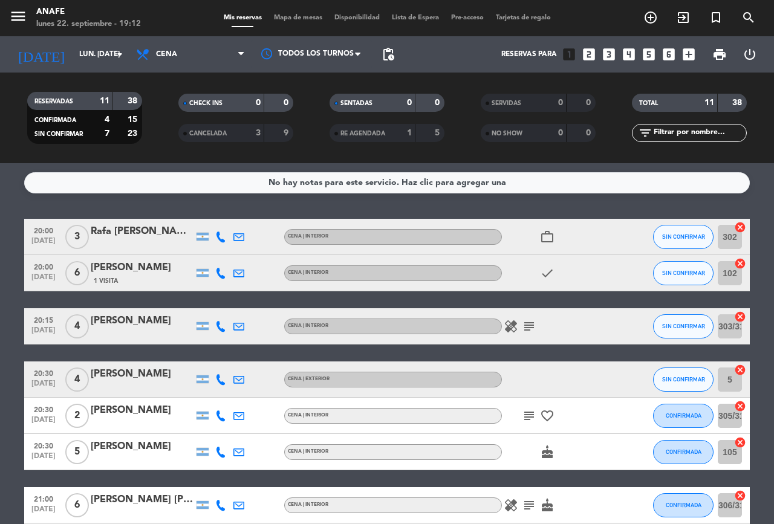
click at [221, 272] on icon at bounding box center [220, 273] width 11 height 11
click at [209, 253] on span "Copiar" at bounding box center [211, 253] width 25 height 13
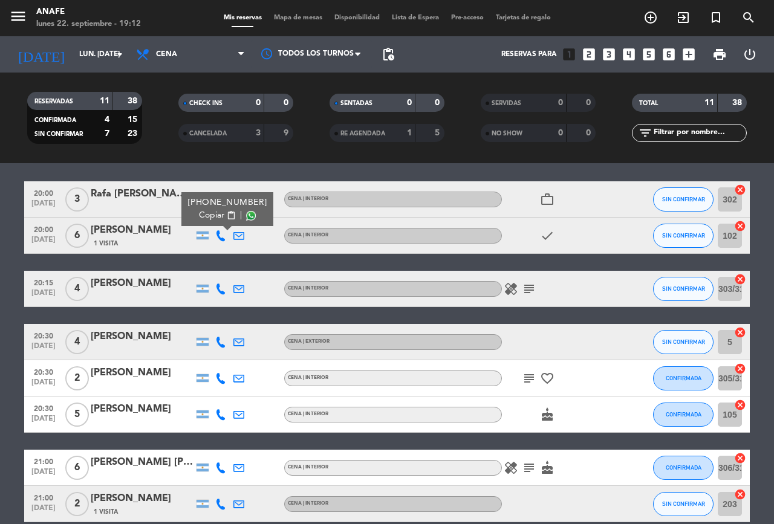
scroll to position [39, 0]
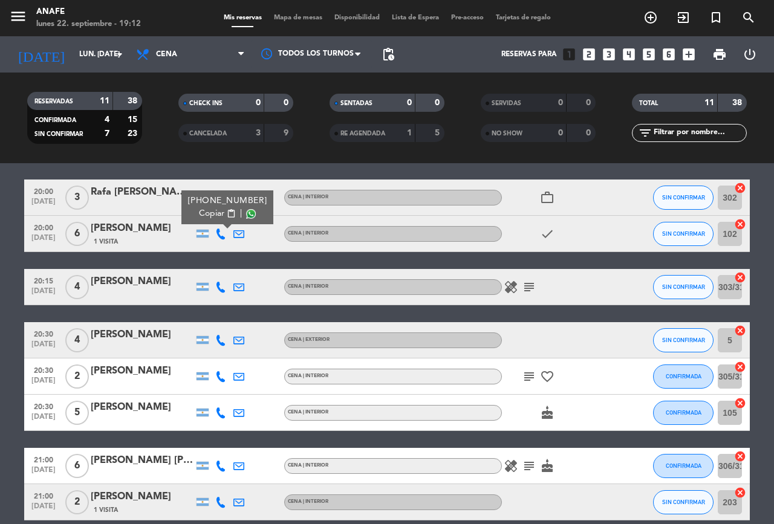
click at [223, 238] on icon at bounding box center [220, 234] width 11 height 11
click at [238, 196] on icon at bounding box center [238, 197] width 11 height 11
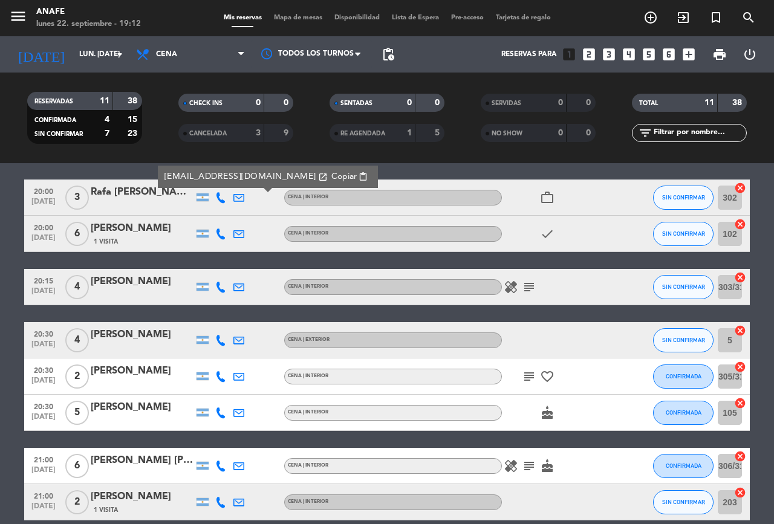
click at [221, 197] on icon at bounding box center [220, 197] width 11 height 11
click at [215, 178] on span "Copiar" at bounding box center [209, 177] width 25 height 13
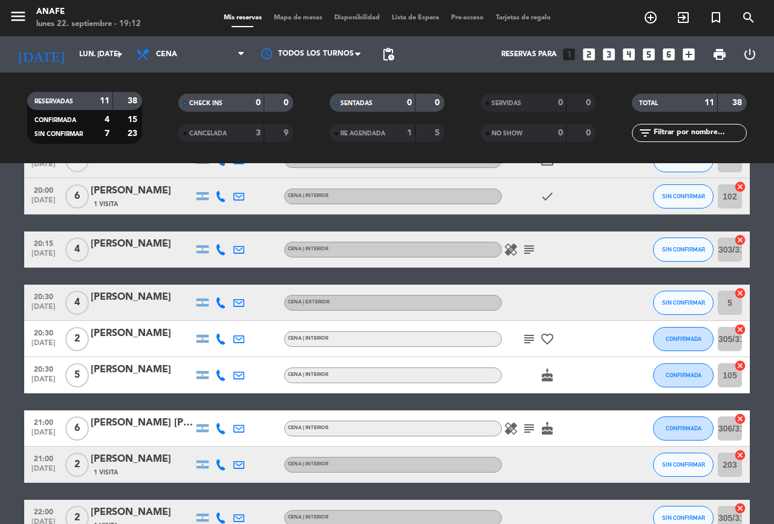
scroll to position [77, 0]
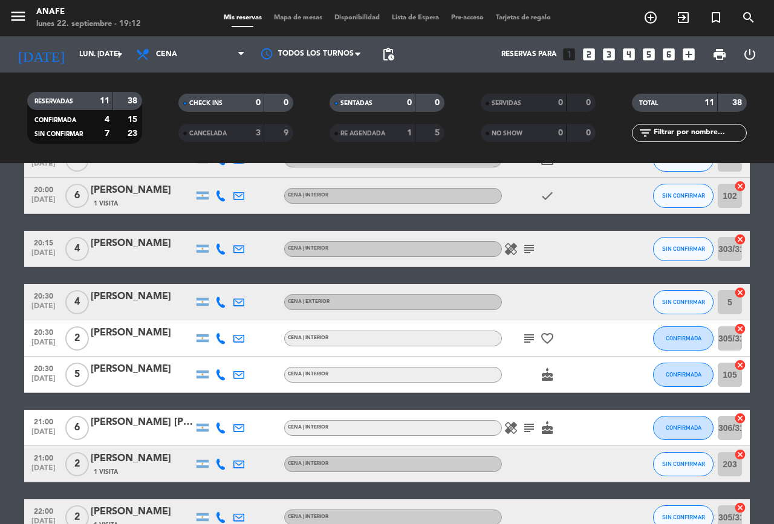
click at [221, 249] on icon at bounding box center [220, 249] width 11 height 11
click at [211, 225] on span "Copiar" at bounding box center [209, 229] width 25 height 13
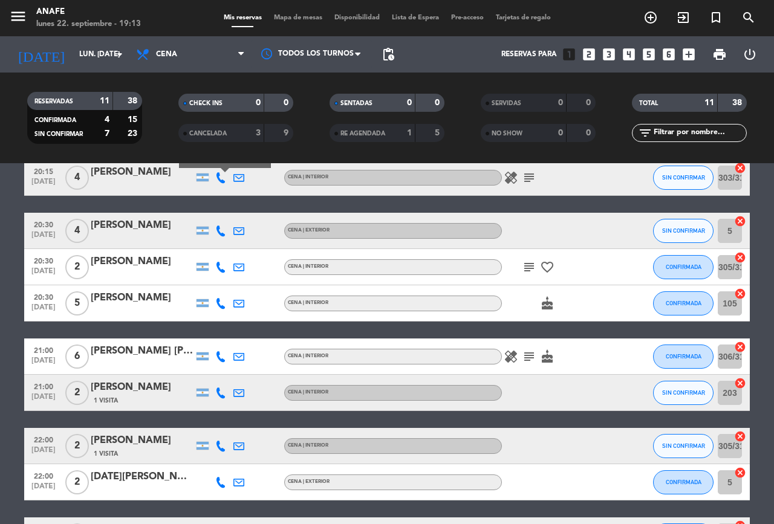
scroll to position [150, 0]
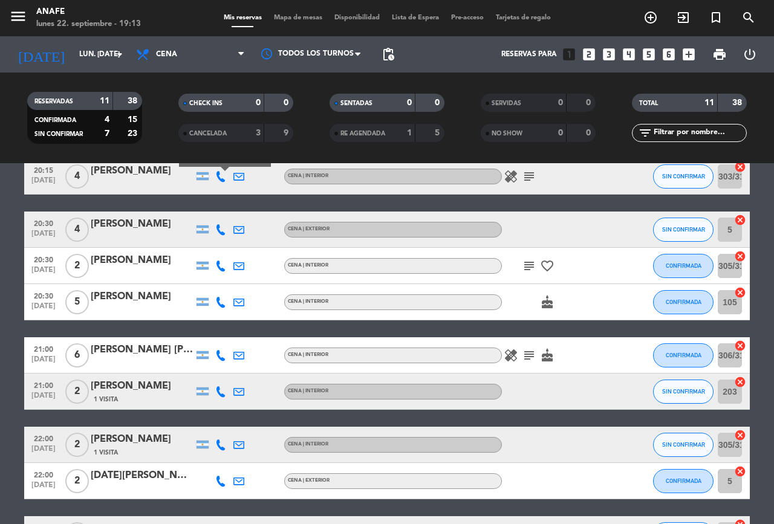
click at [238, 229] on icon at bounding box center [238, 229] width 11 height 11
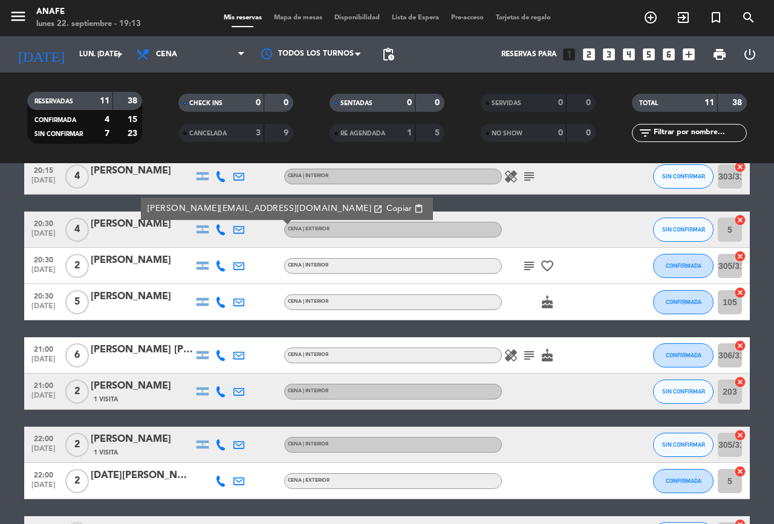
click at [204, 213] on link "[PERSON_NAME][EMAIL_ADDRESS][DOMAIN_NAME] open_in_new" at bounding box center [266, 209] width 236 height 14
click at [221, 233] on icon at bounding box center [220, 229] width 11 height 11
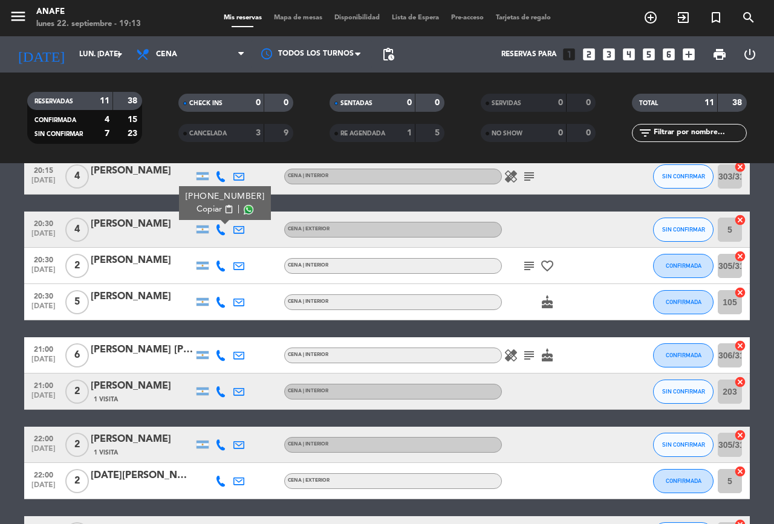
click at [203, 210] on span "Copiar" at bounding box center [209, 209] width 25 height 13
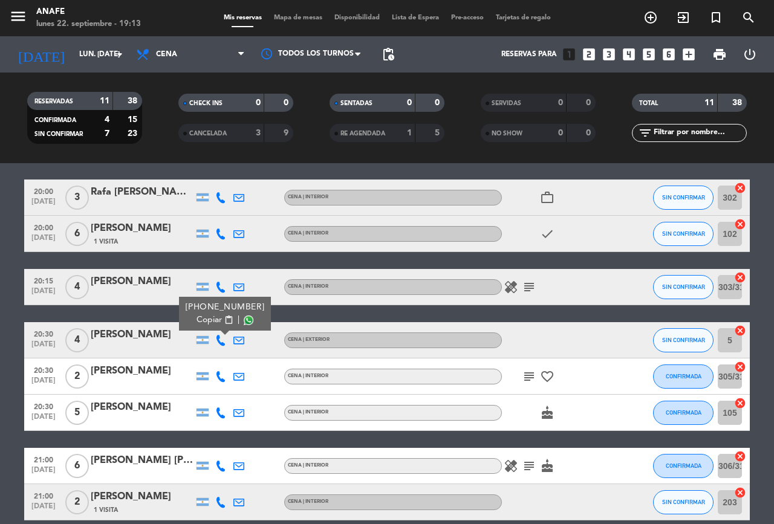
scroll to position [0, 0]
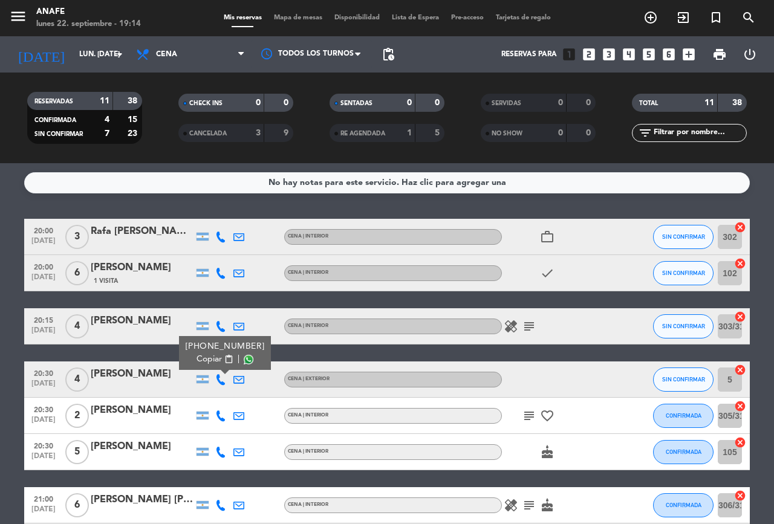
click at [686, 234] on span "SIN CONFIRMAR" at bounding box center [683, 236] width 43 height 7
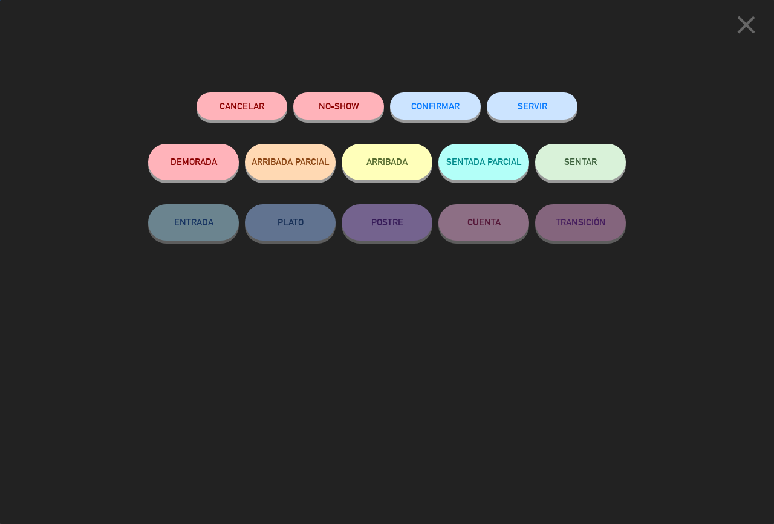
click at [432, 106] on span "CONFIRMAR" at bounding box center [435, 106] width 48 height 10
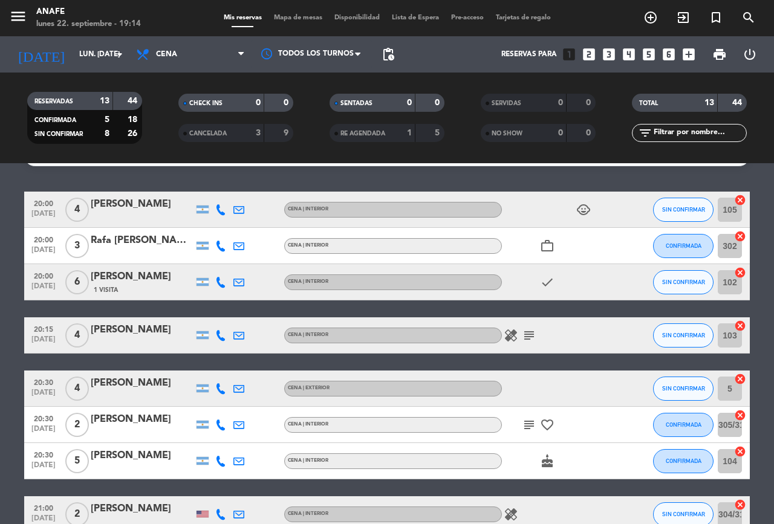
scroll to position [36, 0]
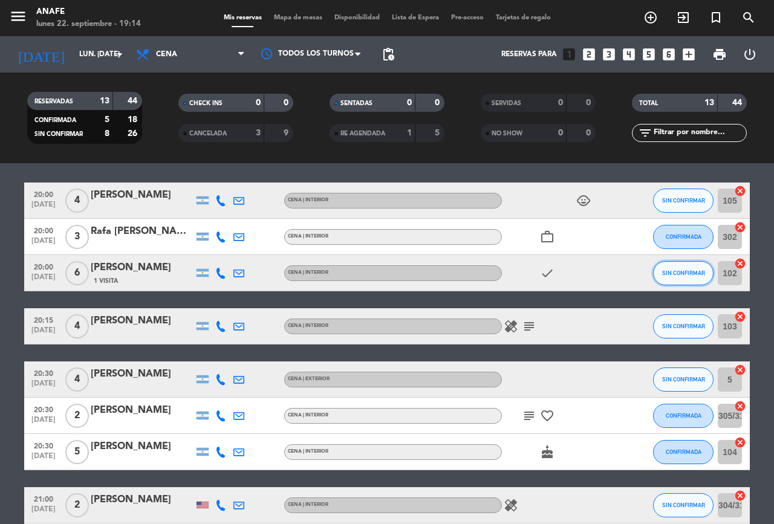
click at [688, 273] on span "SIN CONFIRMAR" at bounding box center [683, 273] width 43 height 7
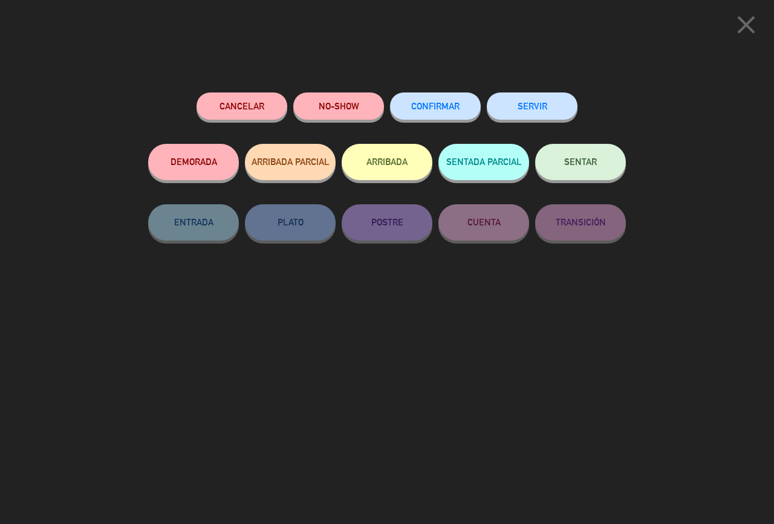
click at [441, 117] on button "CONFIRMAR" at bounding box center [435, 106] width 91 height 27
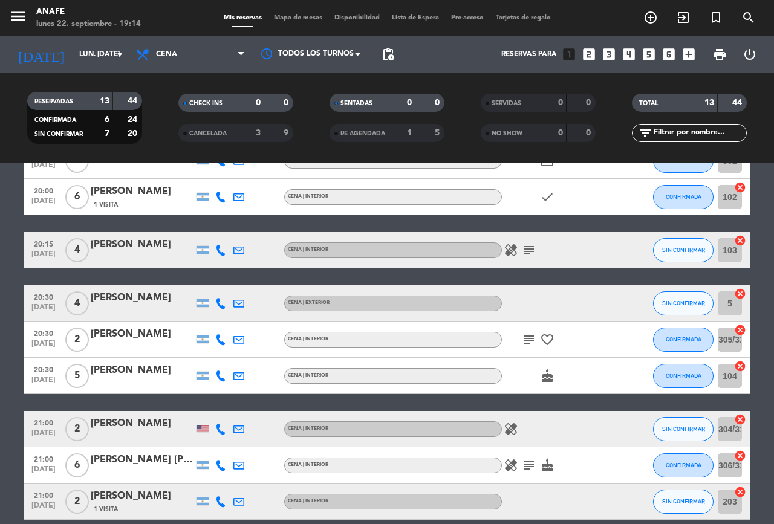
scroll to position [114, 0]
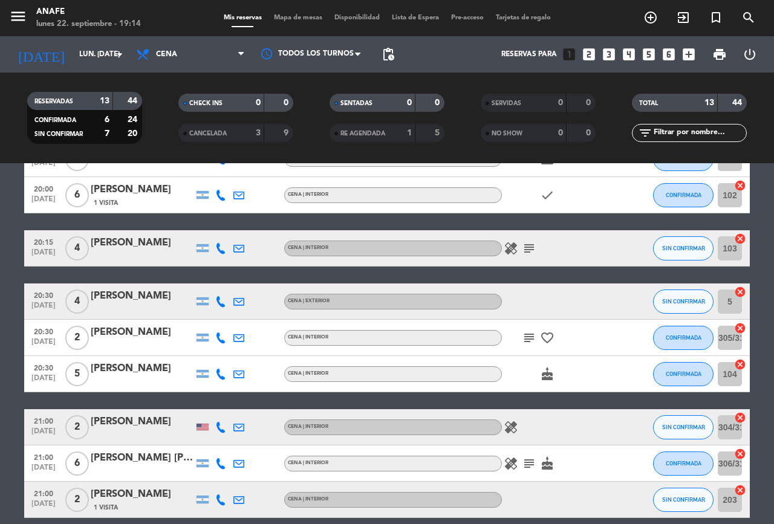
click at [683, 248] on span "SIN CONFIRMAR" at bounding box center [683, 248] width 43 height 7
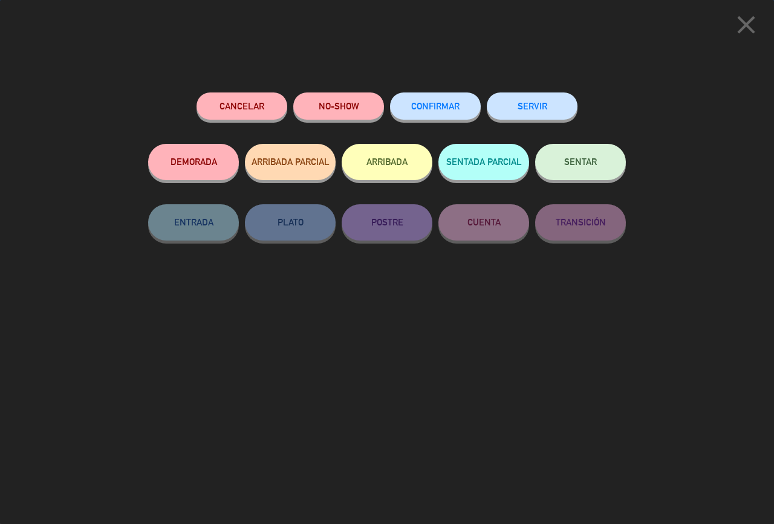
click at [443, 117] on button "CONFIRMAR" at bounding box center [435, 106] width 91 height 27
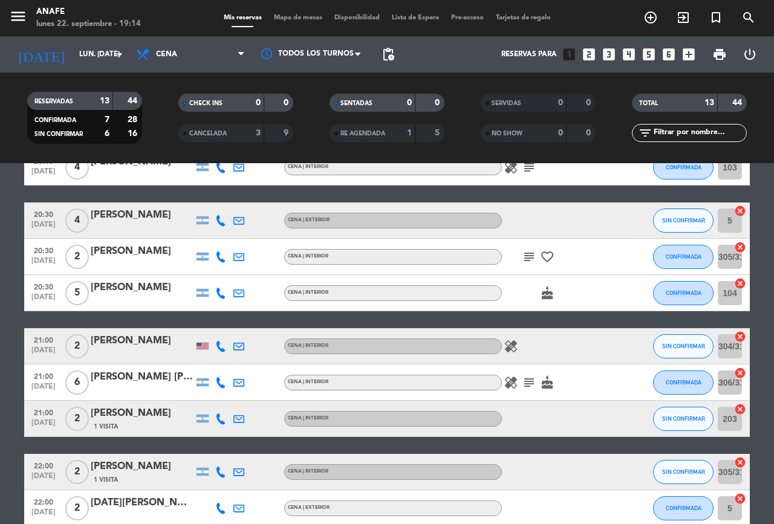
scroll to position [197, 0]
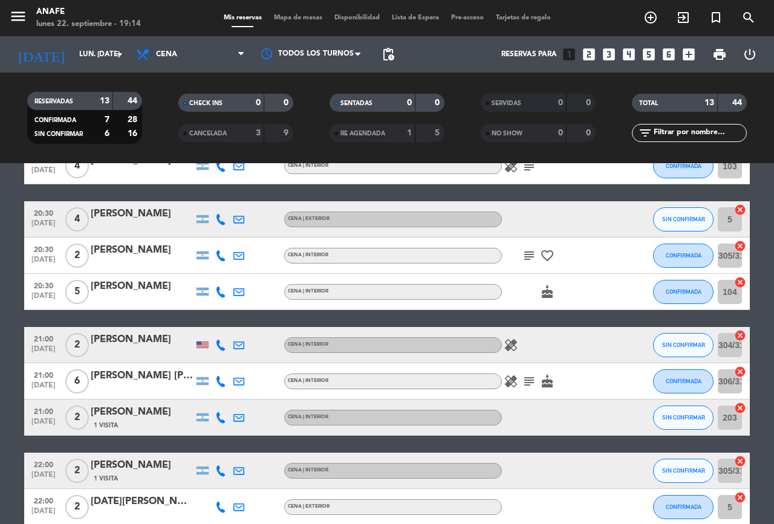
click at [223, 215] on icon at bounding box center [220, 219] width 11 height 11
click at [209, 198] on span "Copiar" at bounding box center [209, 199] width 25 height 13
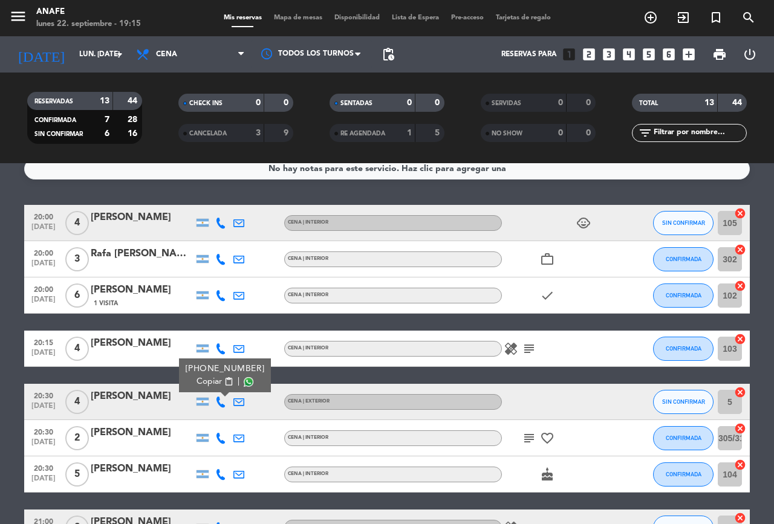
scroll to position [0, 0]
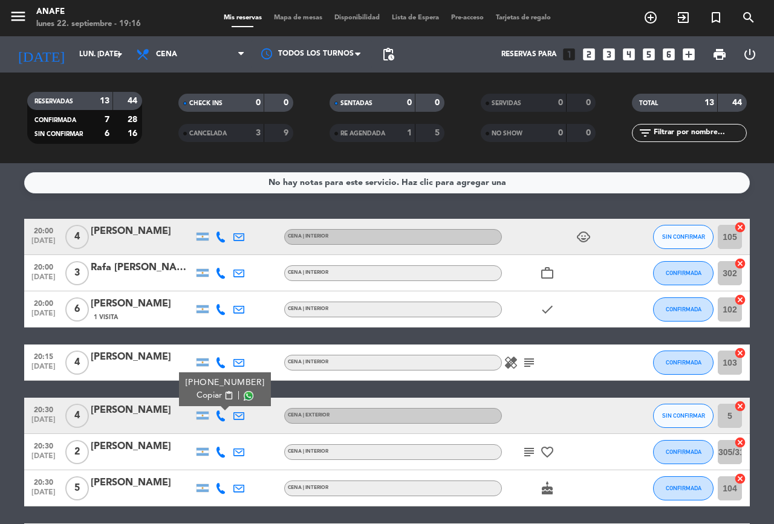
click at [652, 15] on icon "add_circle_outline" at bounding box center [651, 17] width 15 height 15
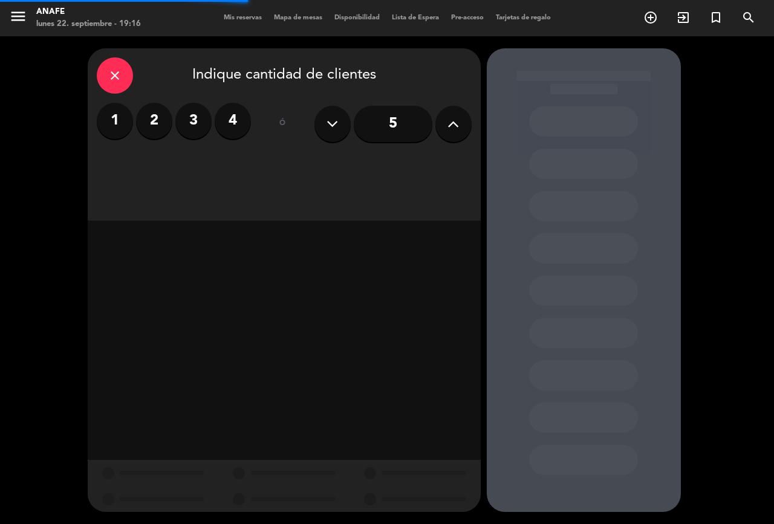
click at [153, 128] on label "2" at bounding box center [154, 121] width 36 height 36
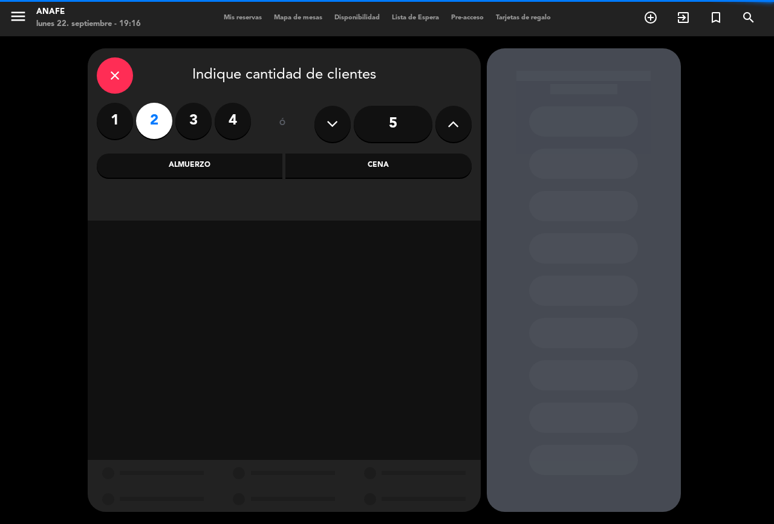
click at [410, 169] on div "Cena" at bounding box center [378, 166] width 186 height 24
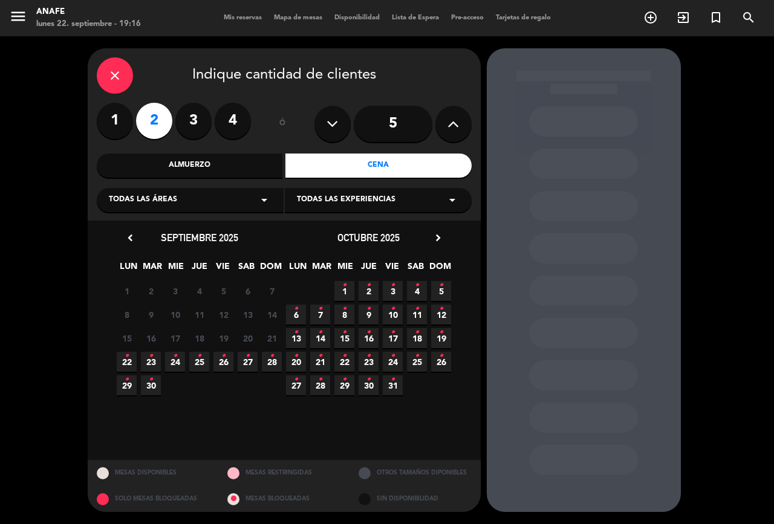
click at [127, 358] on icon "•" at bounding box center [127, 356] width 4 height 19
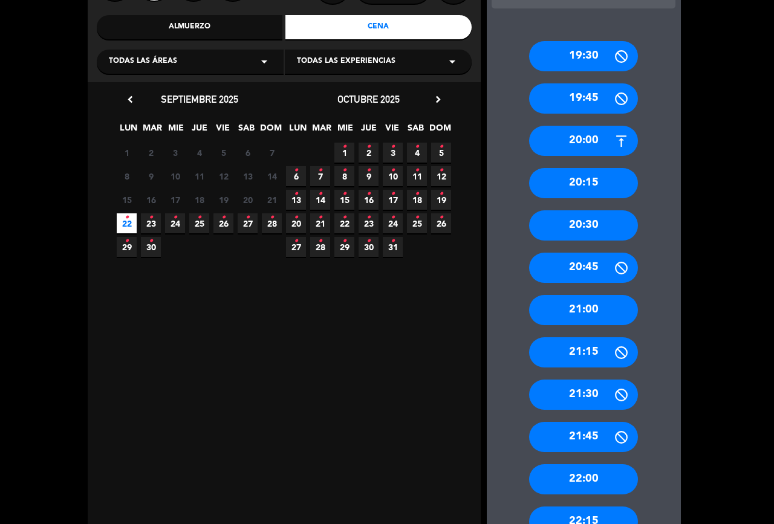
scroll to position [121, 0]
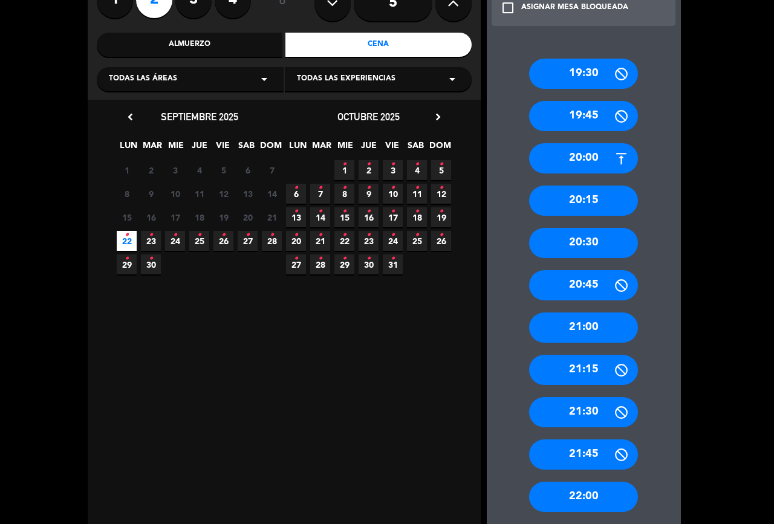
click at [583, 172] on div "20:00" at bounding box center [583, 158] width 109 height 30
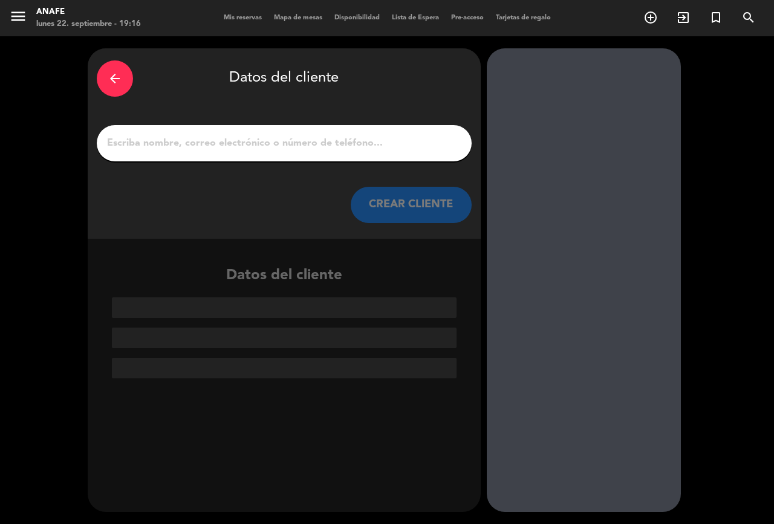
scroll to position [0, 0]
click at [313, 147] on input "1" at bounding box center [284, 143] width 357 height 17
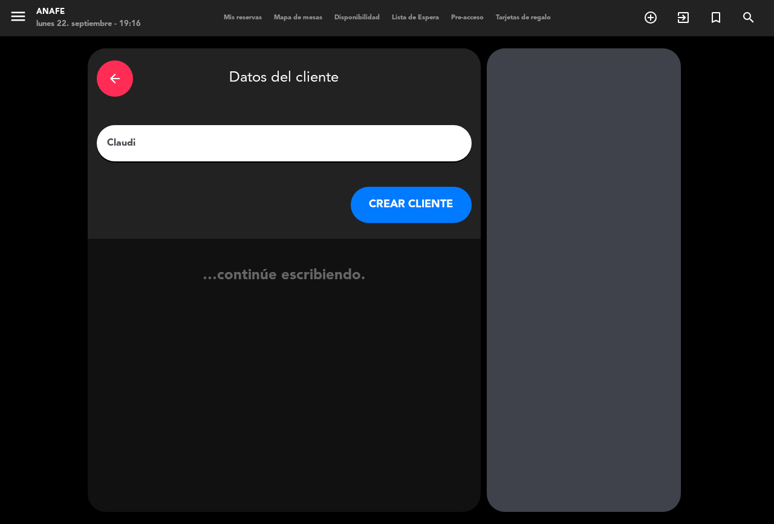
type input "[PERSON_NAME]"
click at [407, 210] on button "CREAR CLIENTE" at bounding box center [411, 205] width 121 height 36
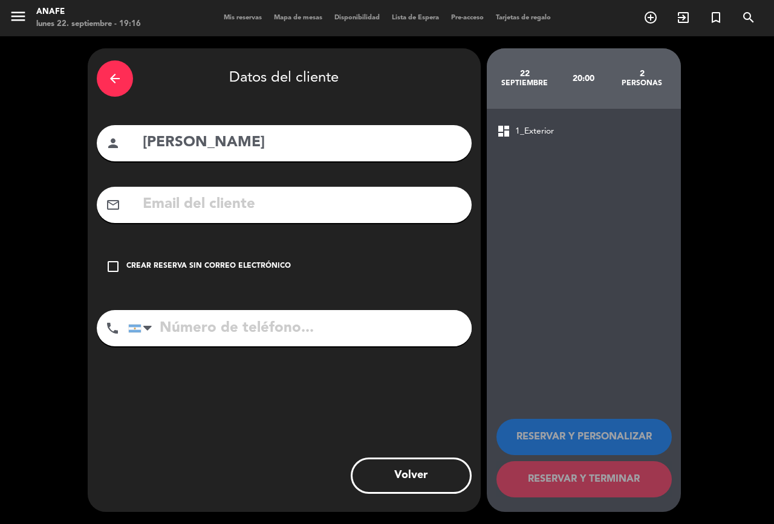
click at [164, 266] on div "Crear reserva sin correo electrónico" at bounding box center [208, 267] width 165 height 12
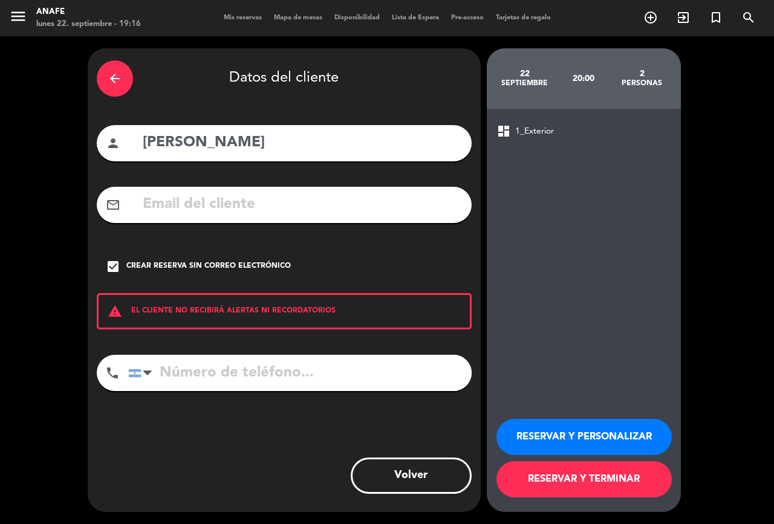
click at [558, 435] on button "RESERVAR Y PERSONALIZAR" at bounding box center [584, 437] width 175 height 36
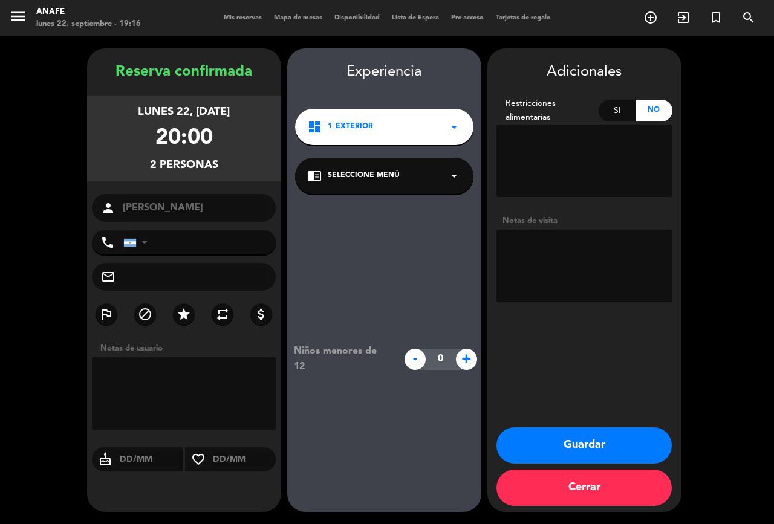
click at [409, 132] on div "dashboard 1_Exterior arrow_drop_down" at bounding box center [384, 127] width 178 height 36
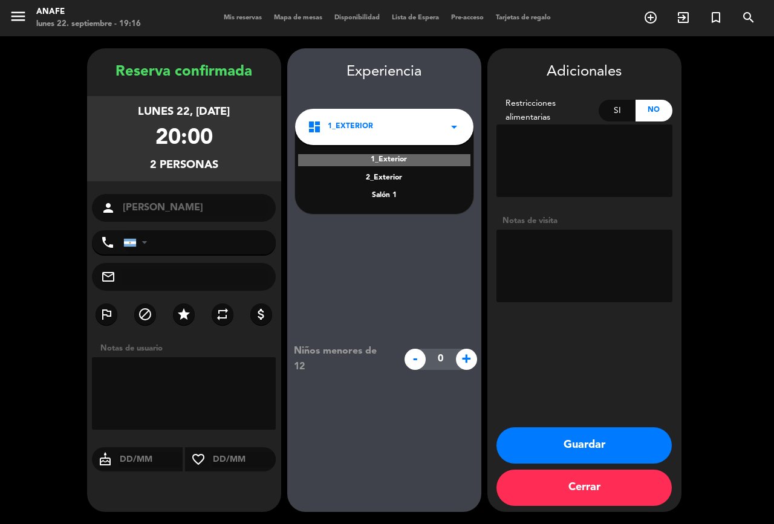
click at [387, 197] on div "Salón 1" at bounding box center [384, 196] width 154 height 12
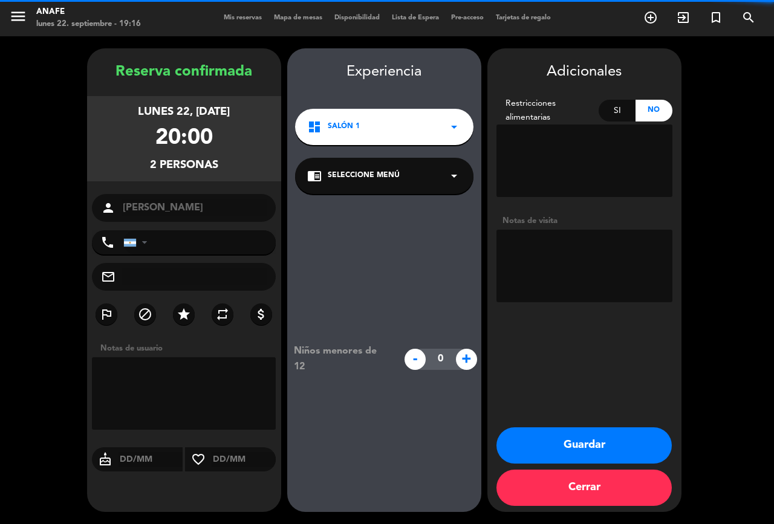
click at [382, 175] on span "Seleccione Menú" at bounding box center [364, 176] width 72 height 12
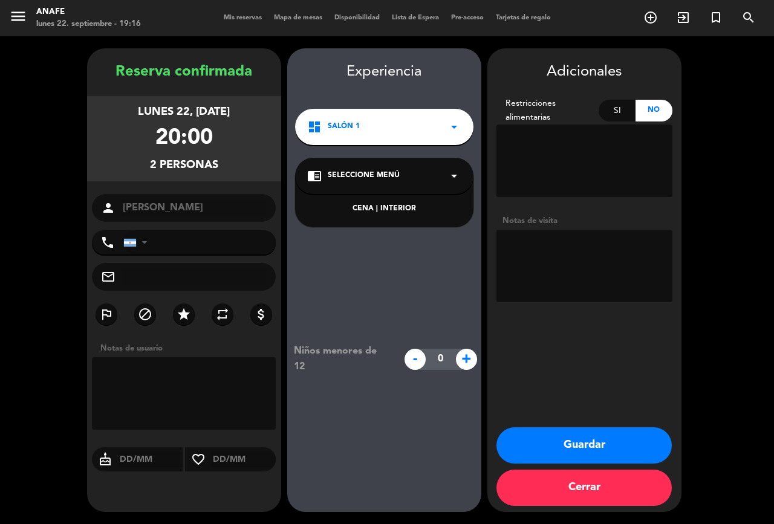
click at [379, 210] on div "CENA | INTERIOR" at bounding box center [384, 209] width 154 height 12
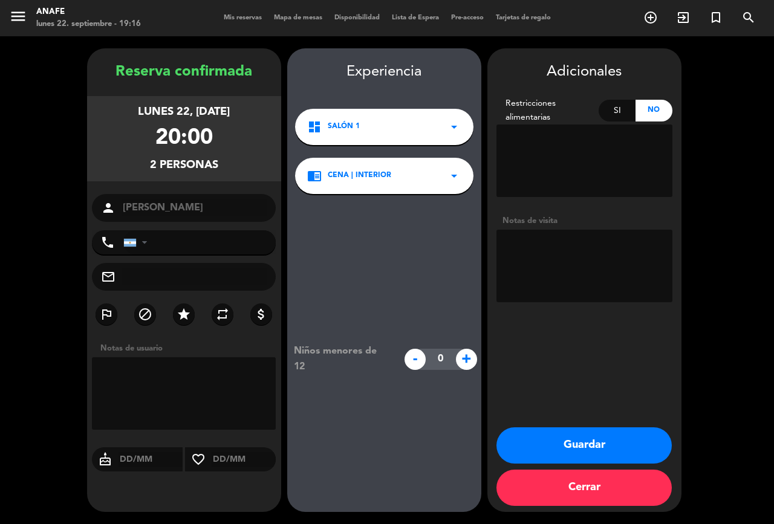
click at [576, 452] on button "Guardar" at bounding box center [584, 446] width 175 height 36
click at [554, 437] on button "Guardar" at bounding box center [584, 446] width 175 height 36
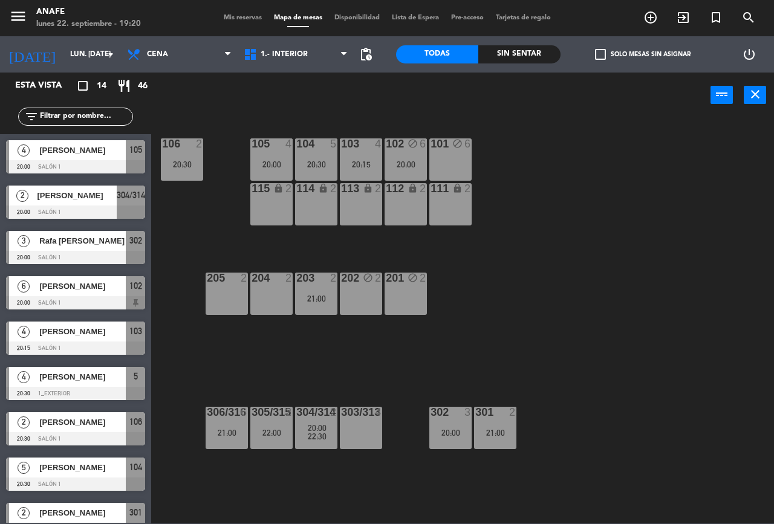
click at [244, 20] on span "Mis reservas" at bounding box center [243, 18] width 50 height 7
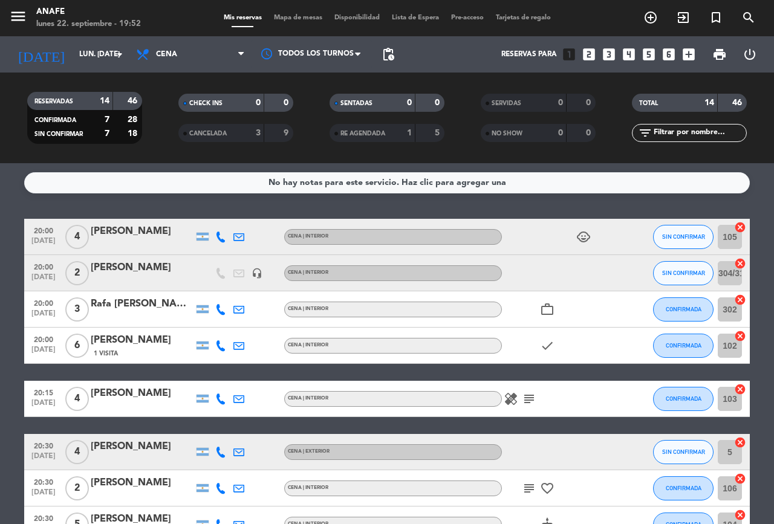
click at [529, 393] on icon "subject" at bounding box center [529, 399] width 15 height 15
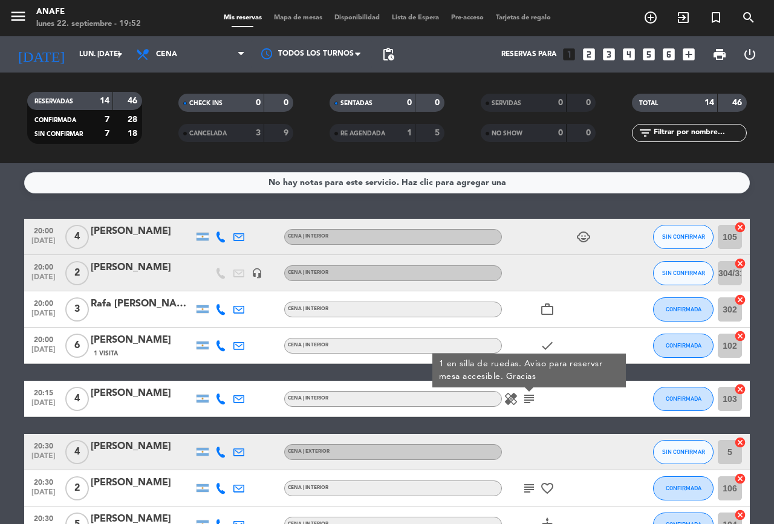
click at [585, 433] on div "20:00 [DATE] 4 Ary Nosovitzky CENA | INTERIOR child_care SIN CONFIRMAR 105 canc…" at bounding box center [387, 515] width 726 height 593
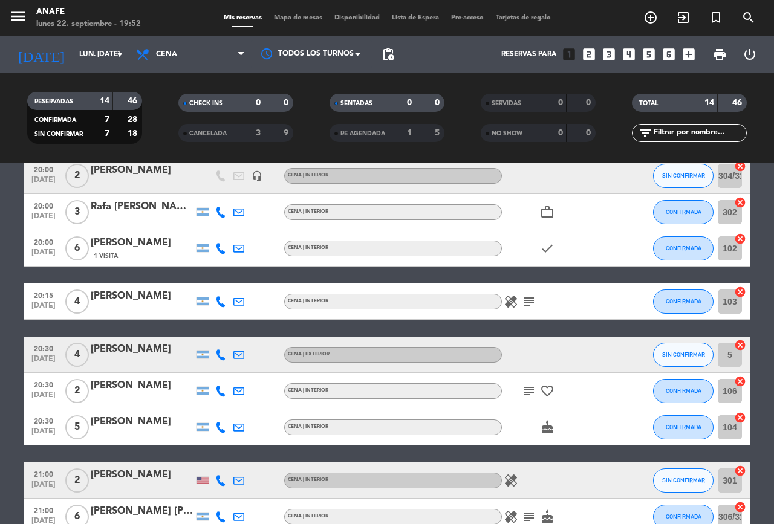
scroll to position [128, 0]
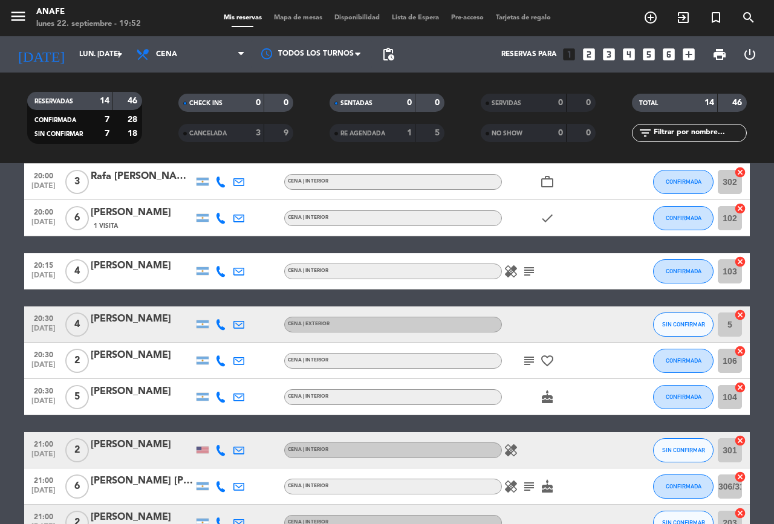
click at [526, 364] on icon "subject" at bounding box center [529, 361] width 15 height 15
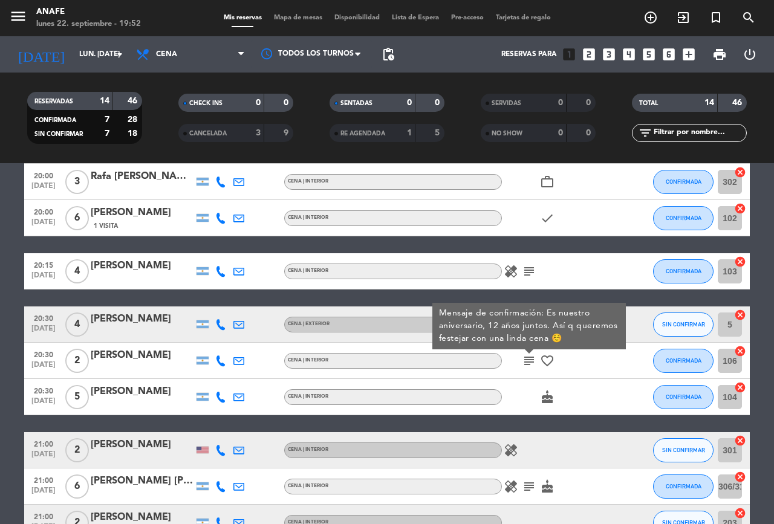
click at [605, 397] on div "cake" at bounding box center [556, 397] width 109 height 36
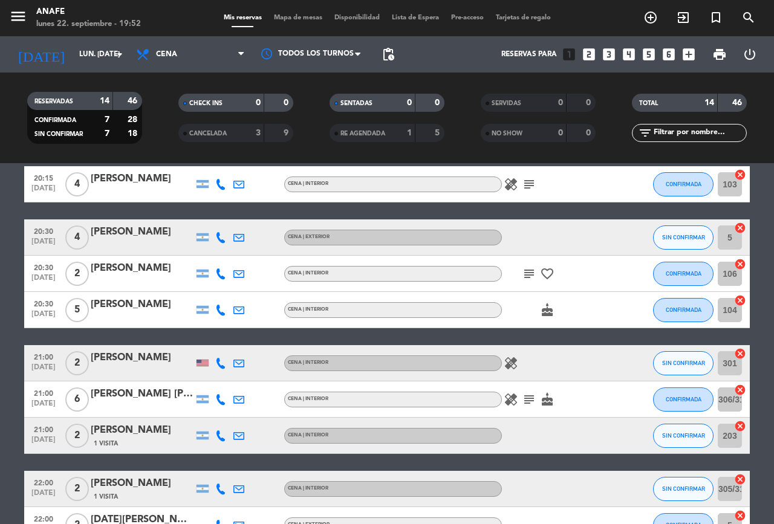
scroll to position [240, 0]
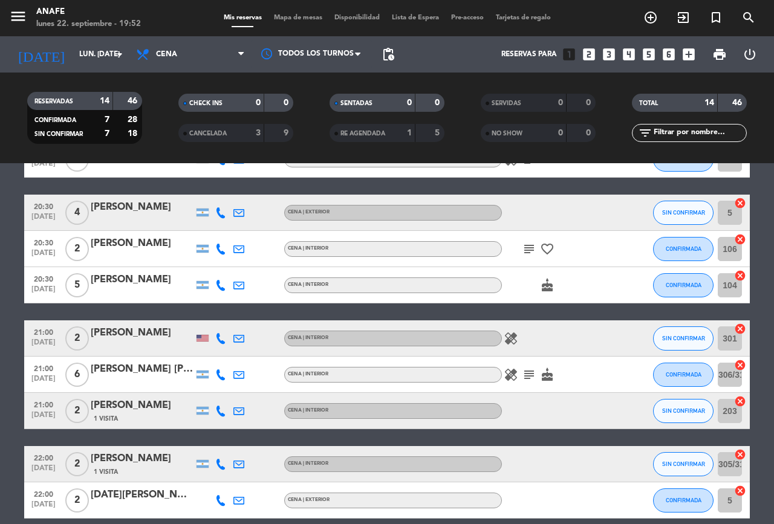
click at [526, 380] on icon "subject" at bounding box center [529, 375] width 15 height 15
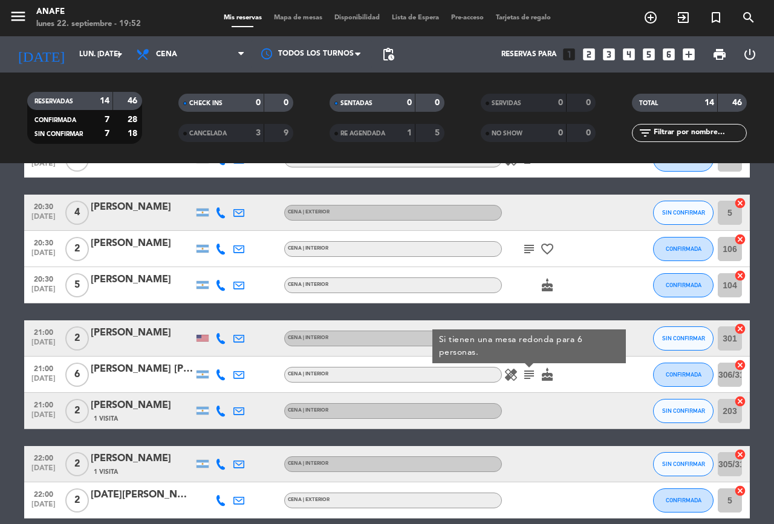
click at [604, 405] on div at bounding box center [556, 411] width 109 height 36
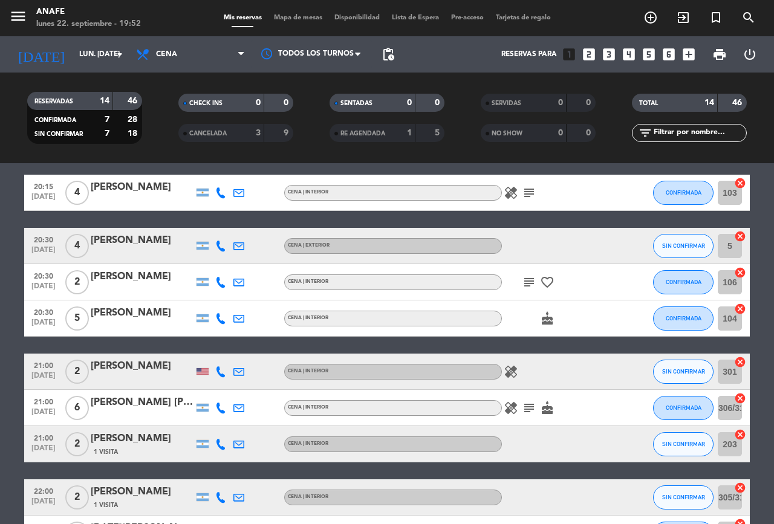
scroll to position [145, 0]
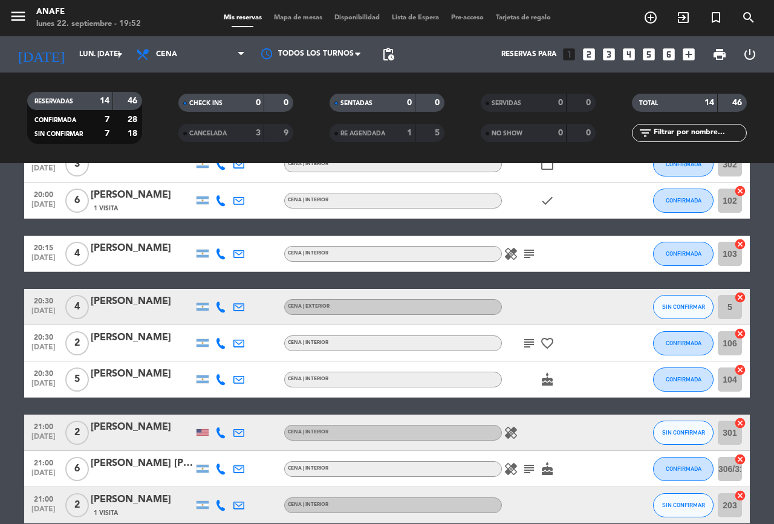
click at [512, 440] on icon "healing" at bounding box center [511, 433] width 15 height 15
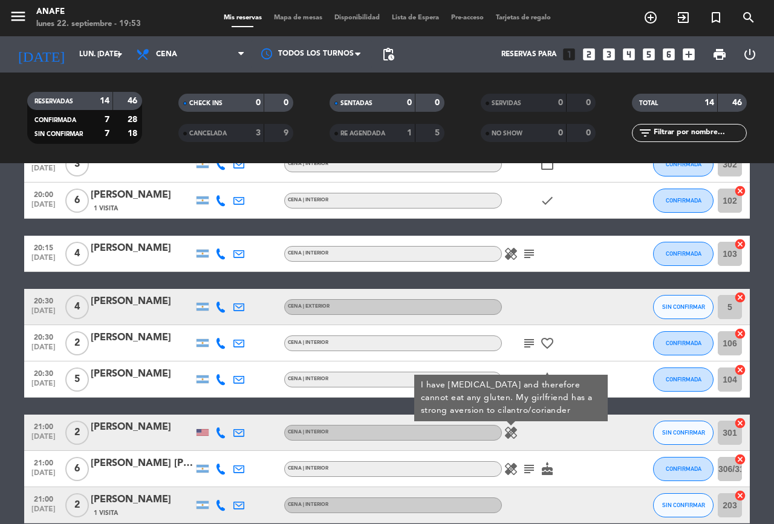
click at [624, 486] on div at bounding box center [627, 469] width 33 height 36
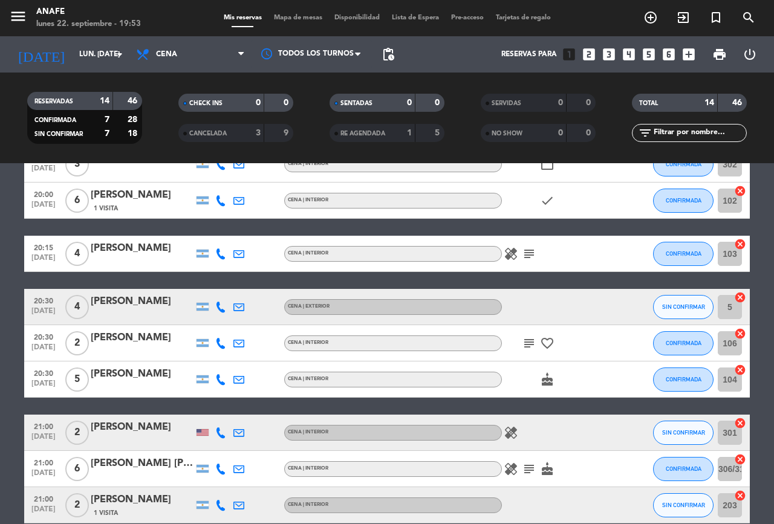
click at [544, 348] on icon "favorite_border" at bounding box center [547, 343] width 15 height 15
click at [529, 346] on icon "subject" at bounding box center [529, 343] width 15 height 15
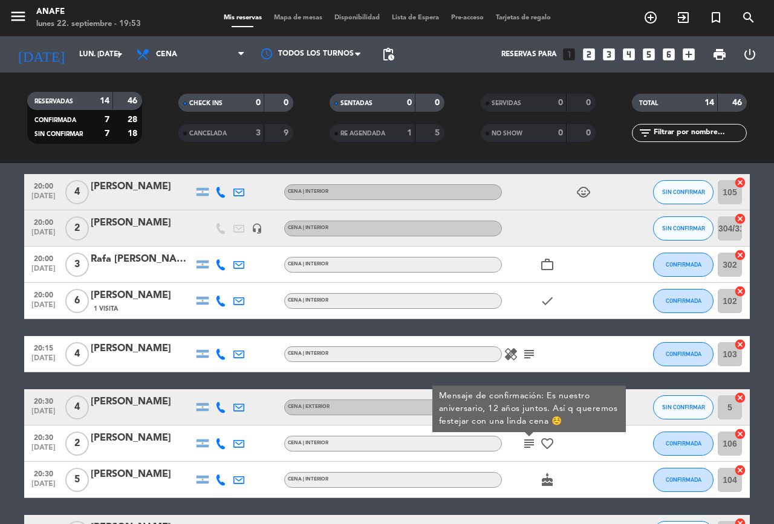
scroll to position [32, 0]
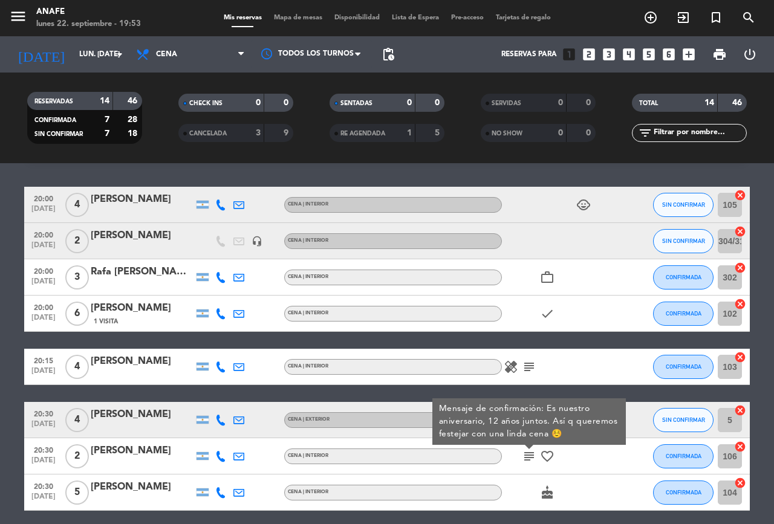
click at [527, 367] on icon "subject" at bounding box center [529, 367] width 15 height 15
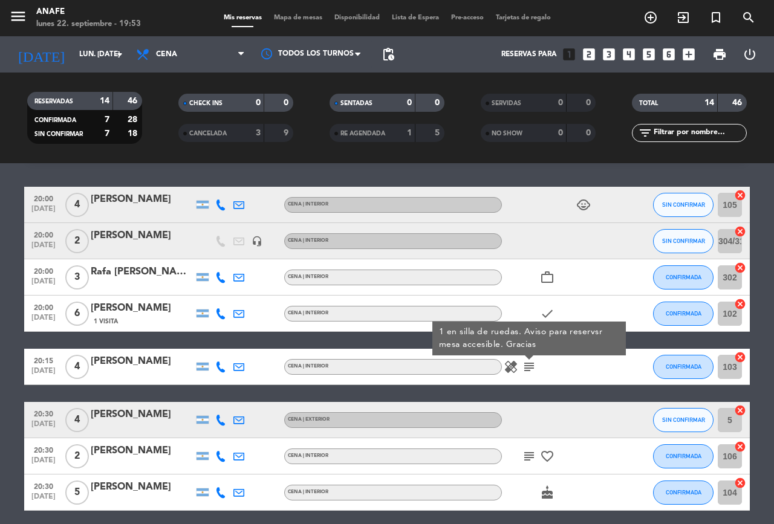
click at [511, 369] on icon "healing" at bounding box center [511, 367] width 15 height 15
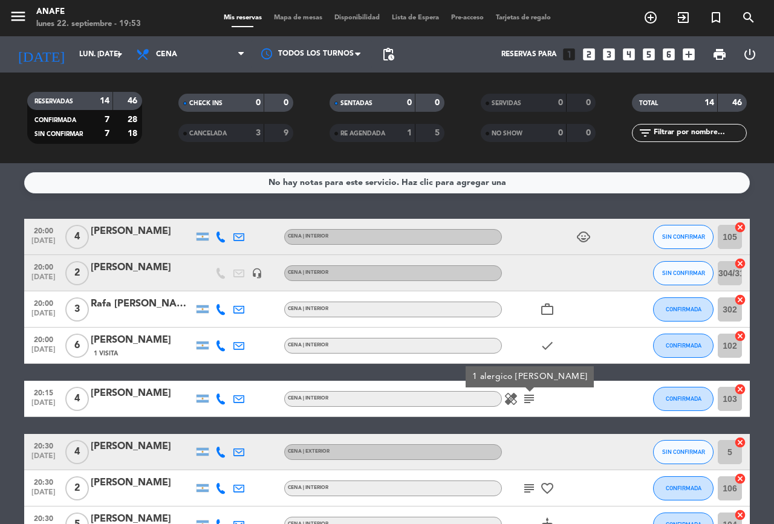
scroll to position [1, 0]
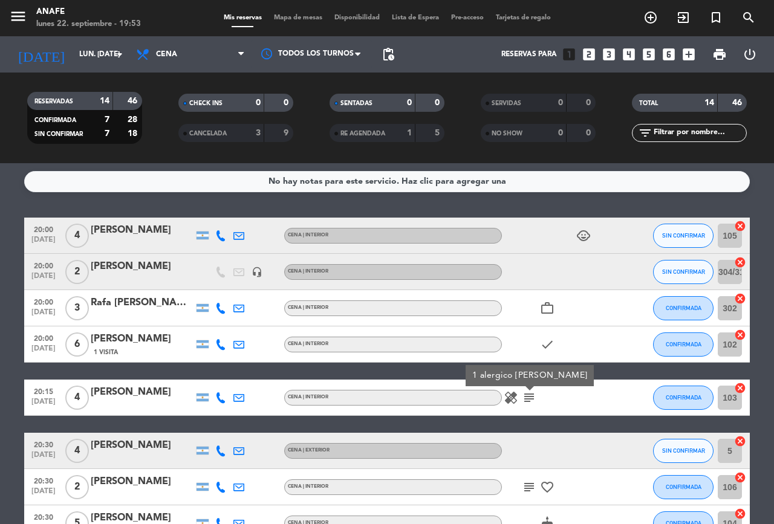
click at [607, 432] on div "20:00 [DATE] 4 Ary Nosovitzky CENA | INTERIOR child_care SIN CONFIRMAR 105 canc…" at bounding box center [387, 514] width 726 height 593
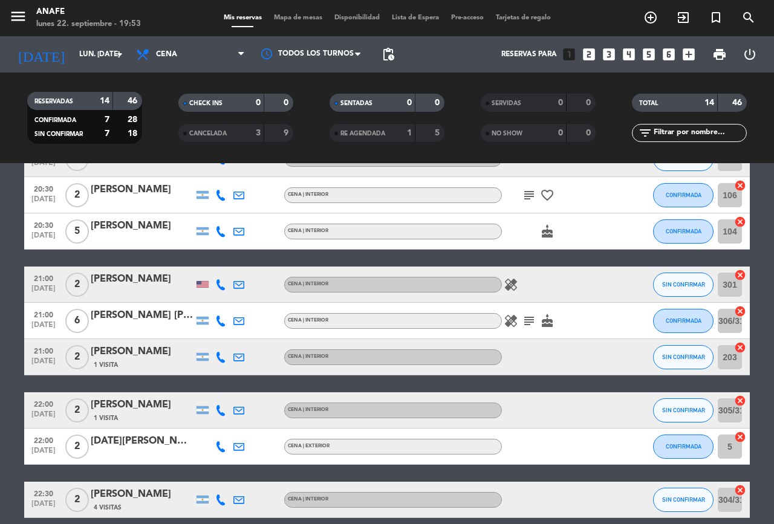
scroll to position [296, 0]
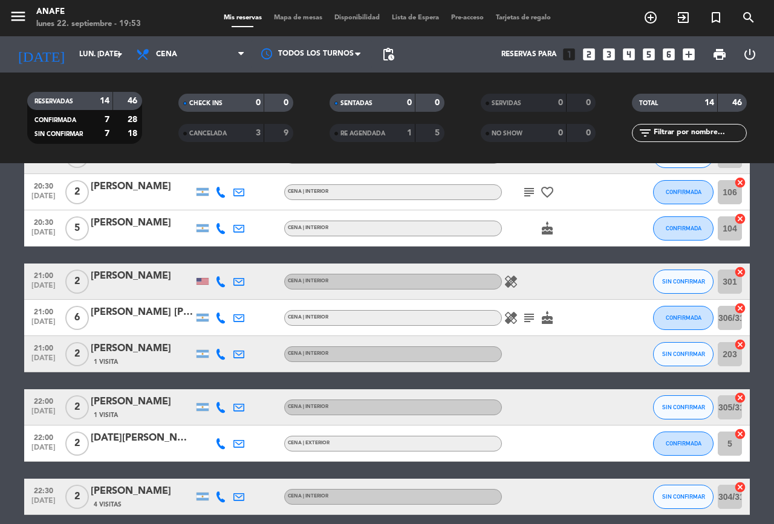
click at [515, 285] on icon "healing" at bounding box center [511, 282] width 15 height 15
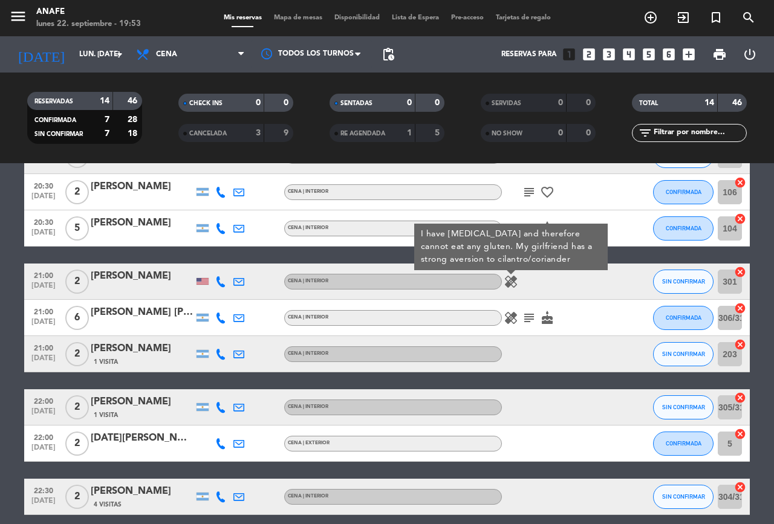
click at [612, 301] on div at bounding box center [627, 318] width 33 height 36
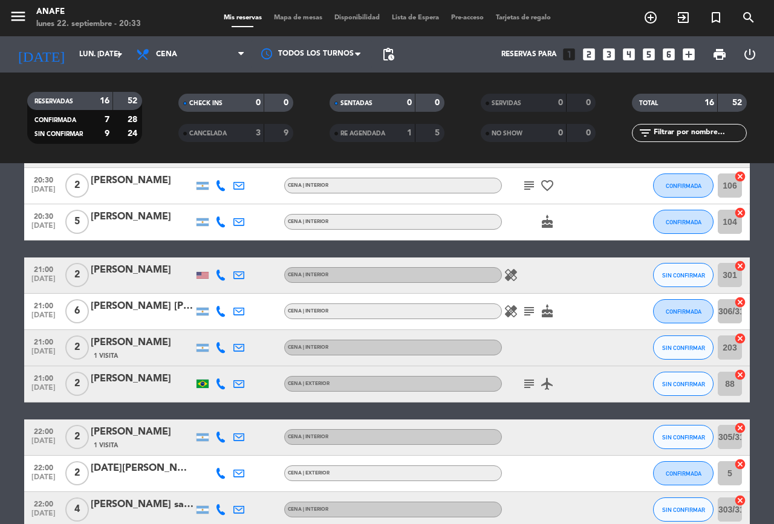
scroll to position [413, 0]
